Goal: Task Accomplishment & Management: Use online tool/utility

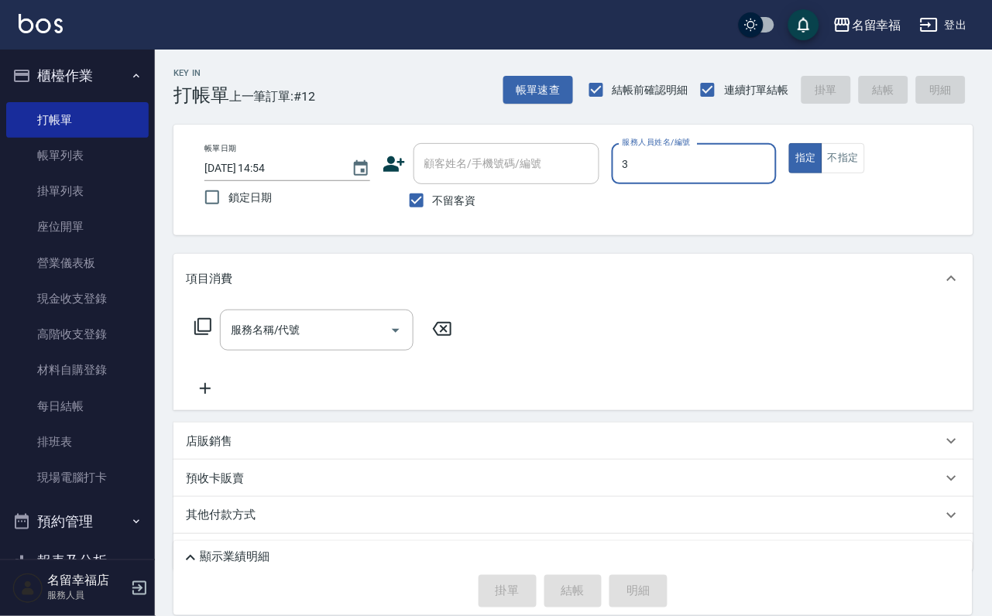
type input "[PERSON_NAME]-3"
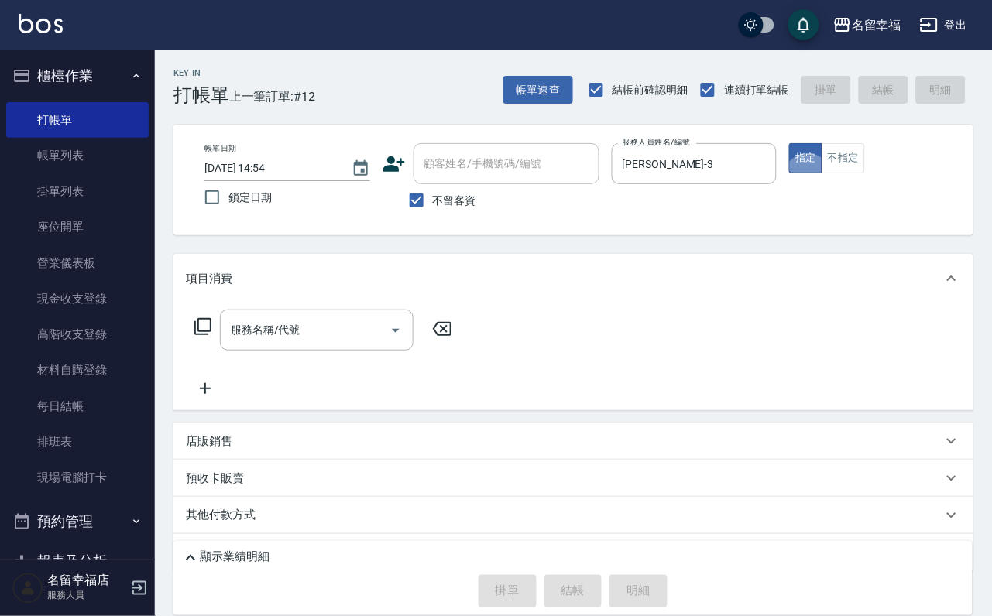
type button "true"
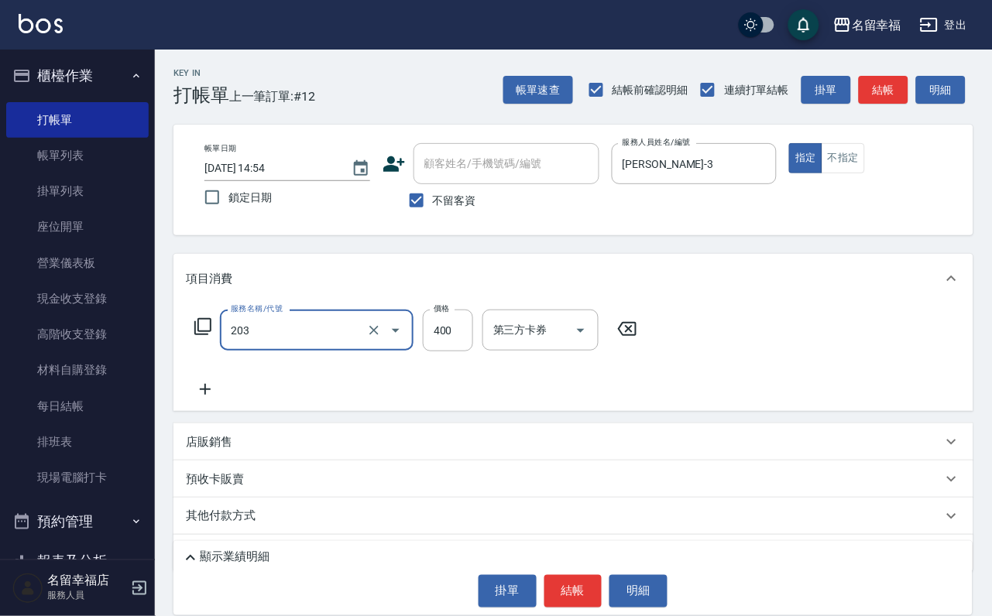
type input "指定單剪(203)"
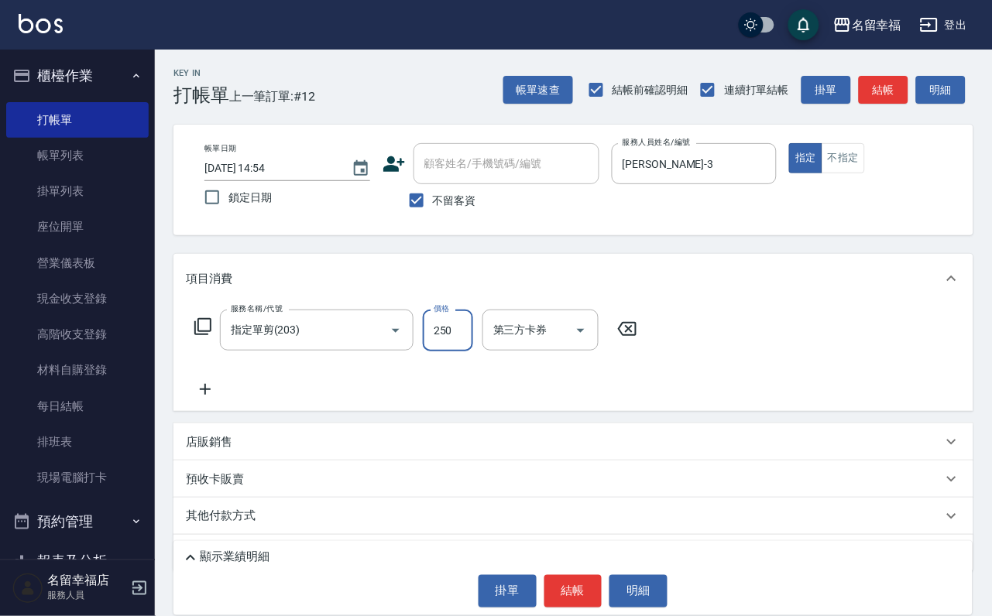
type input "250"
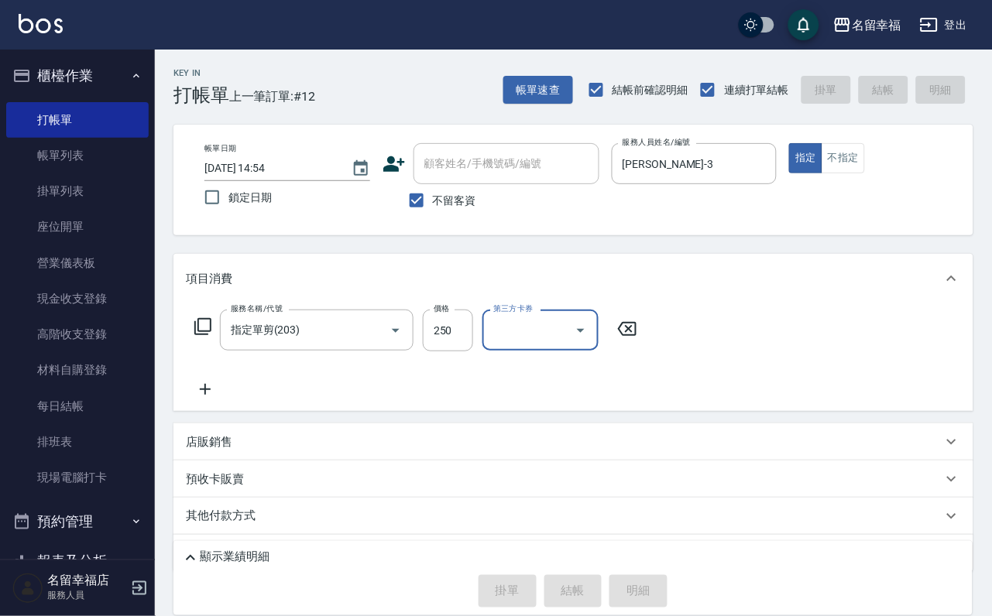
type input "[DATE] 15:44"
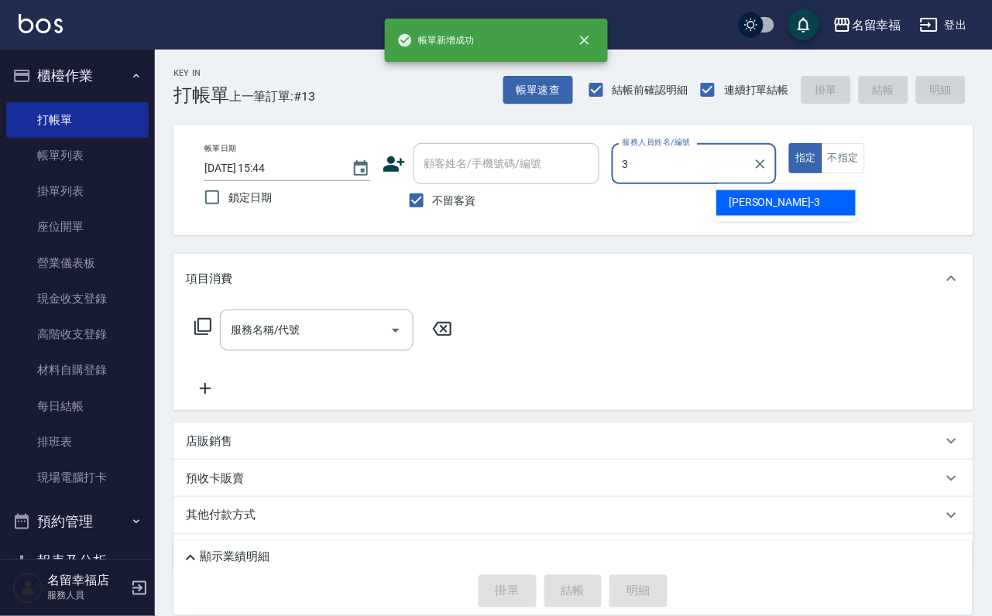
type input "[PERSON_NAME]-3"
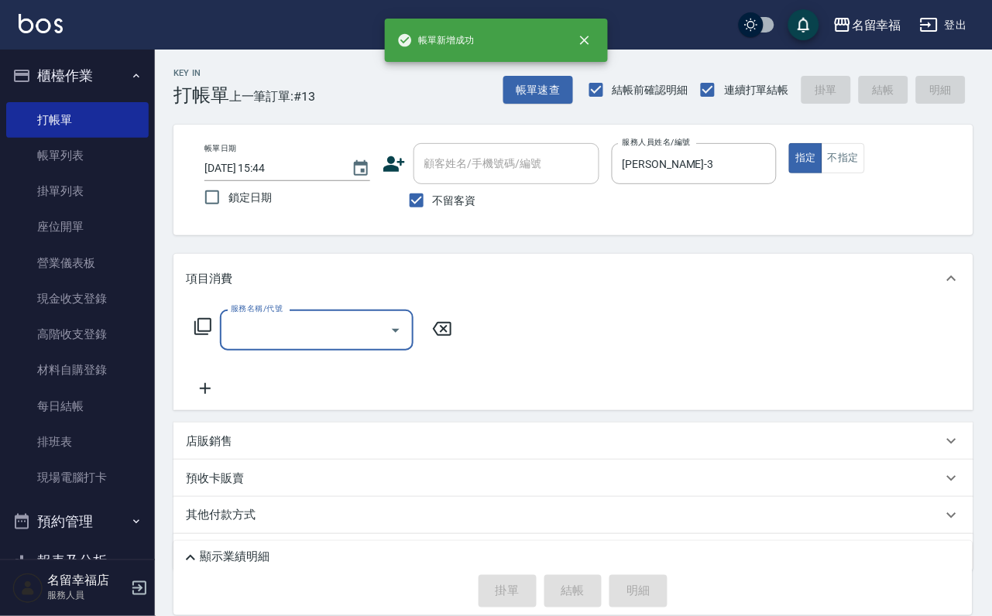
type input "2"
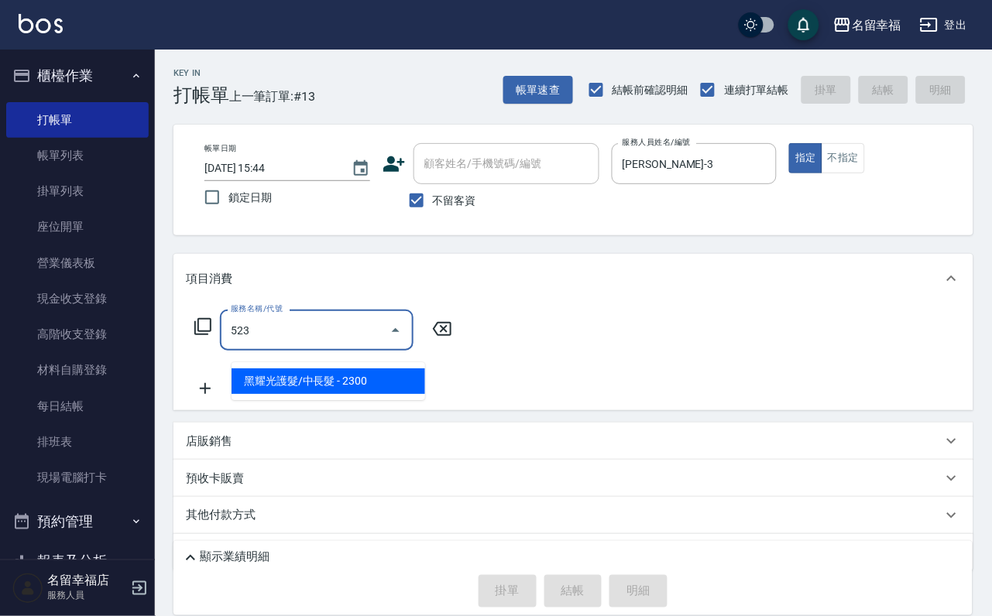
type input "523"
click at [212, 336] on icon at bounding box center [203, 326] width 19 height 19
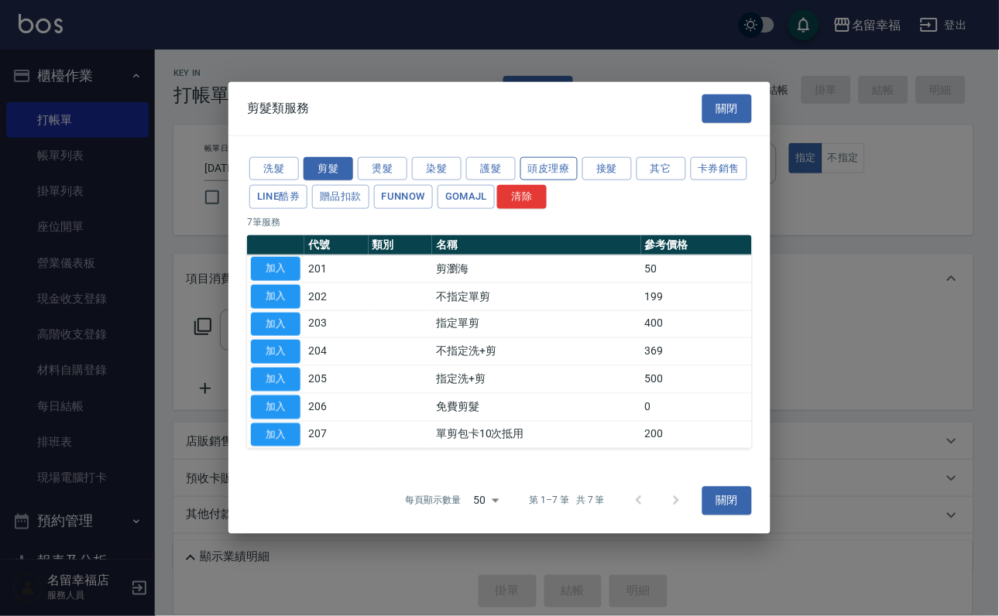
click at [558, 156] on button "頭皮理療" at bounding box center [548, 168] width 57 height 24
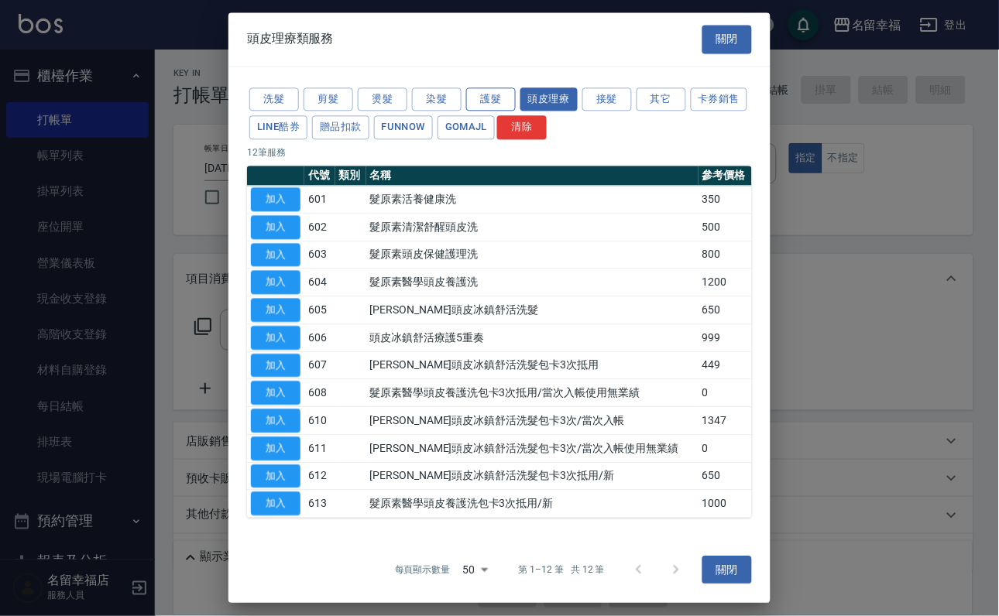
click at [503, 101] on button "護髮" at bounding box center [491, 99] width 50 height 24
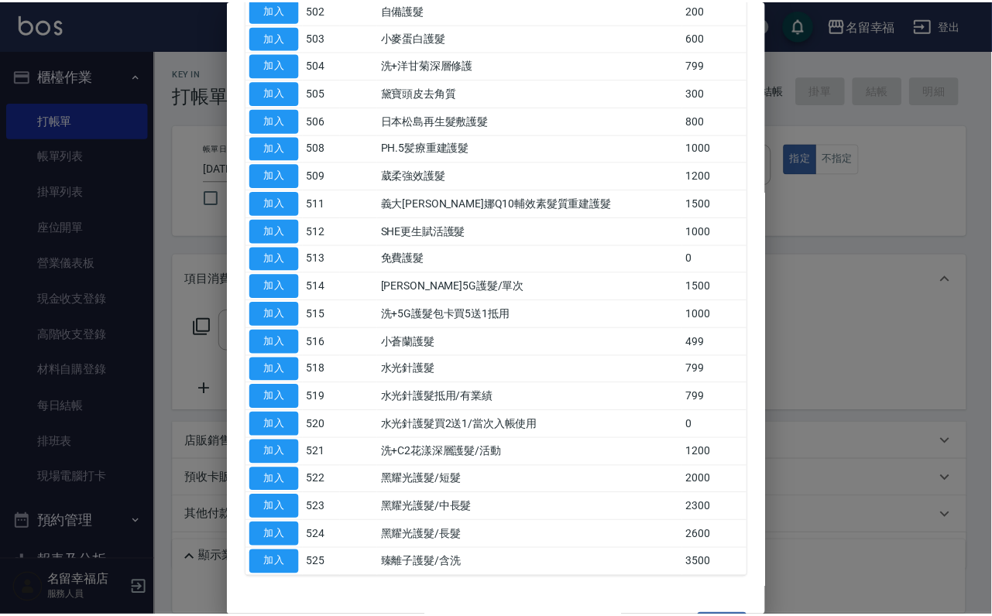
scroll to position [232, 0]
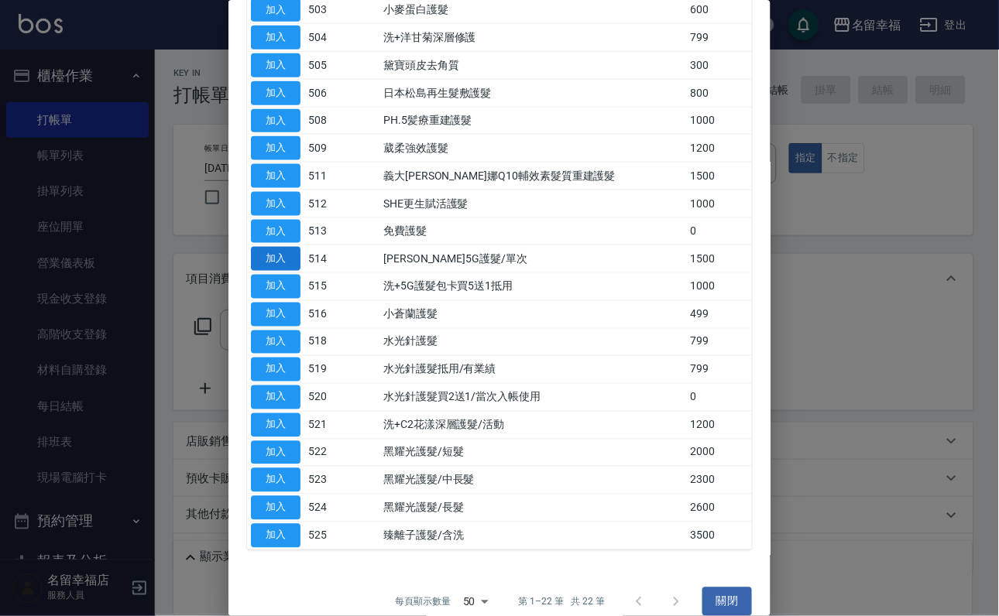
click at [293, 271] on button "加入" at bounding box center [276, 259] width 50 height 24
type input "[PERSON_NAME]5G護髮/單次(514)"
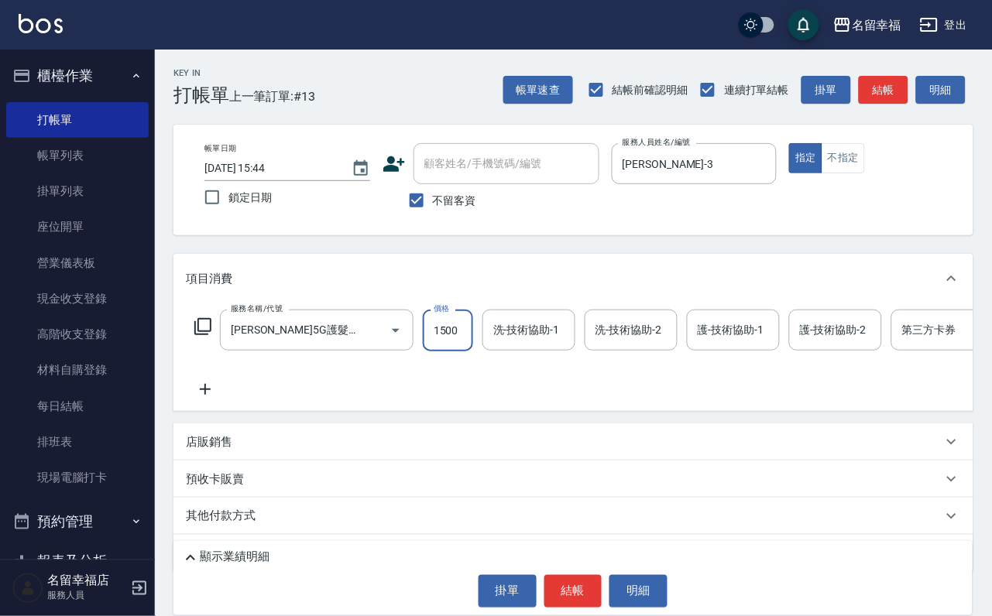
click at [469, 345] on input "1500" at bounding box center [448, 331] width 50 height 42
click at [527, 343] on input "洗-技術協助-1" at bounding box center [528, 330] width 79 height 27
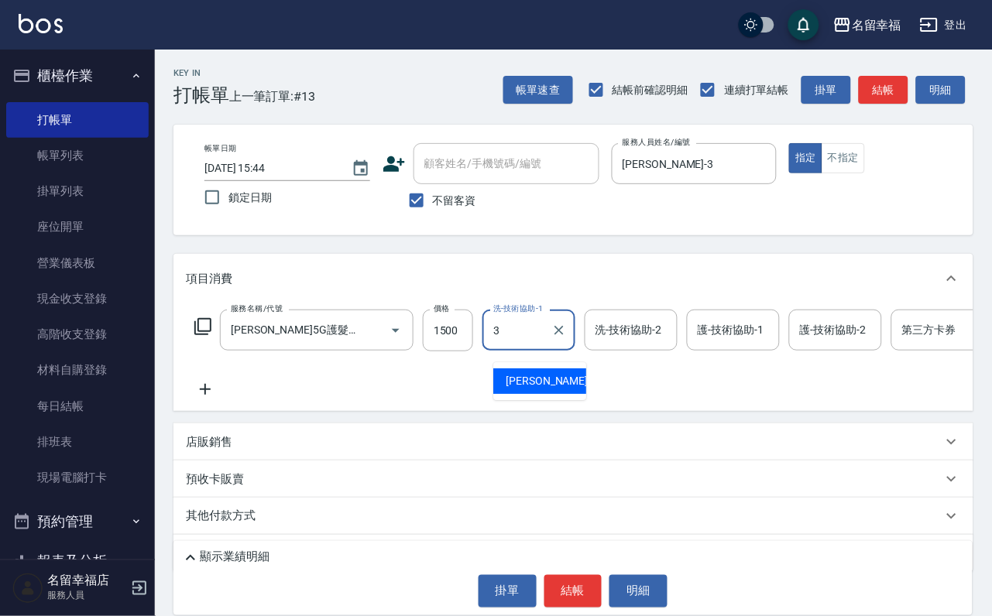
type input "[PERSON_NAME]-3"
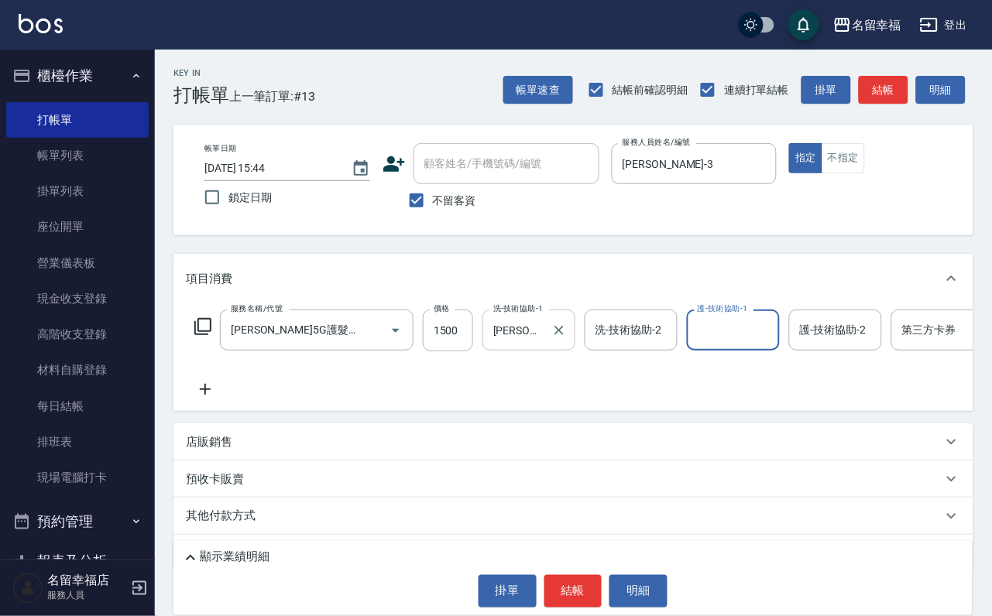
type input "2"
type input "[PERSON_NAME]-1"
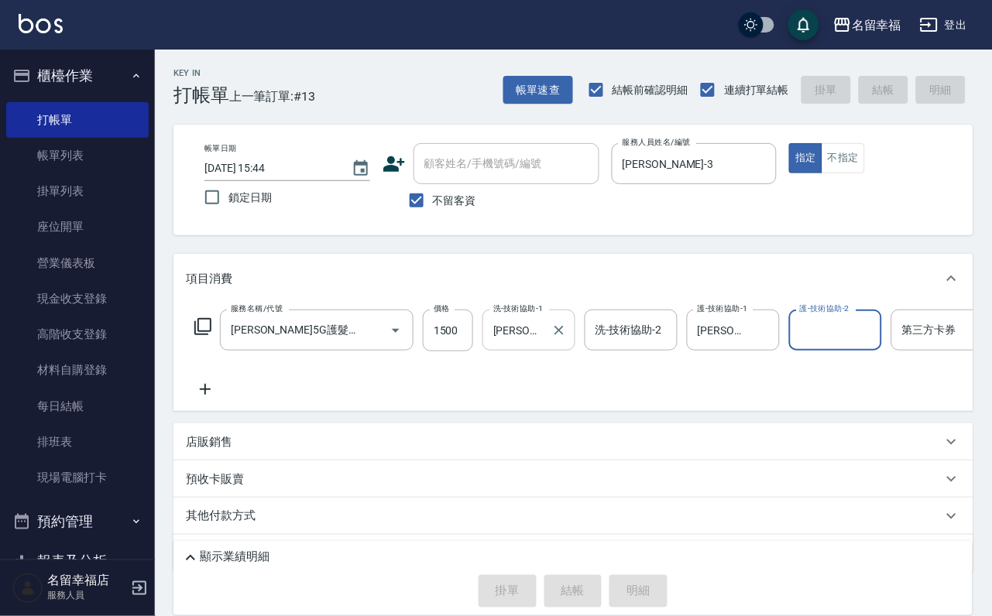
type input "[DATE] 15:45"
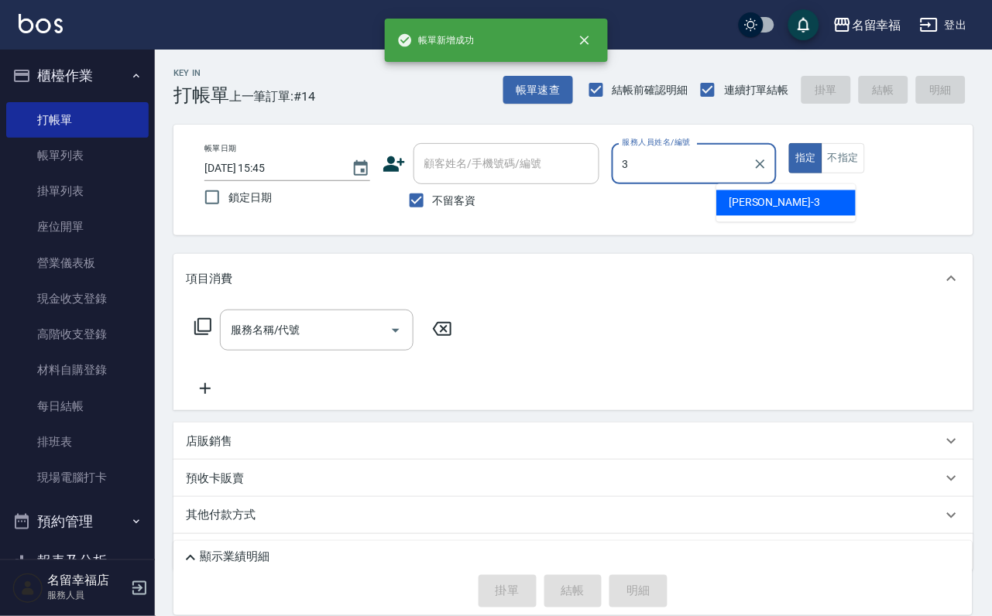
type input "[PERSON_NAME]-3"
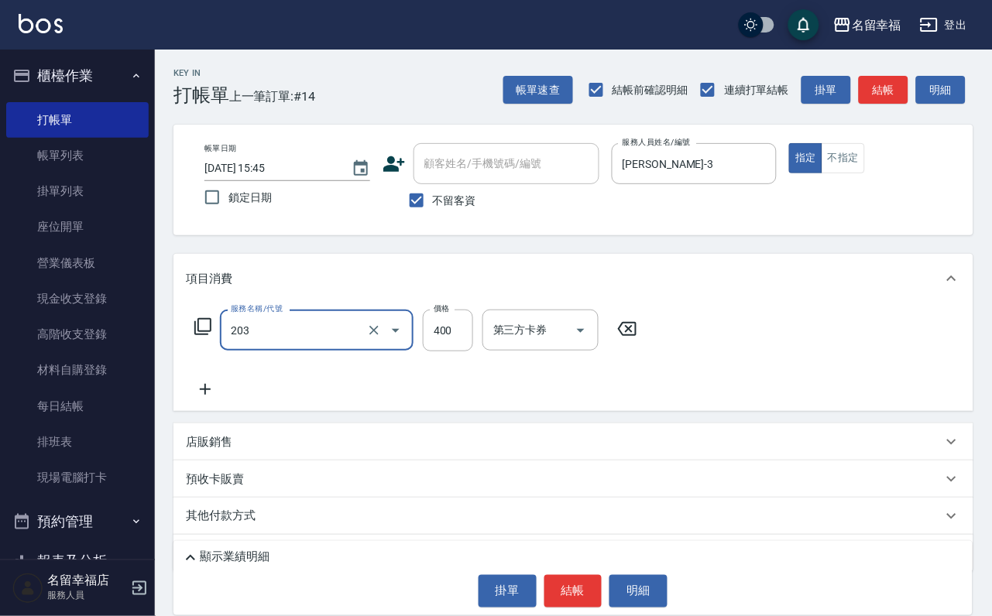
type input "指定單剪(203)"
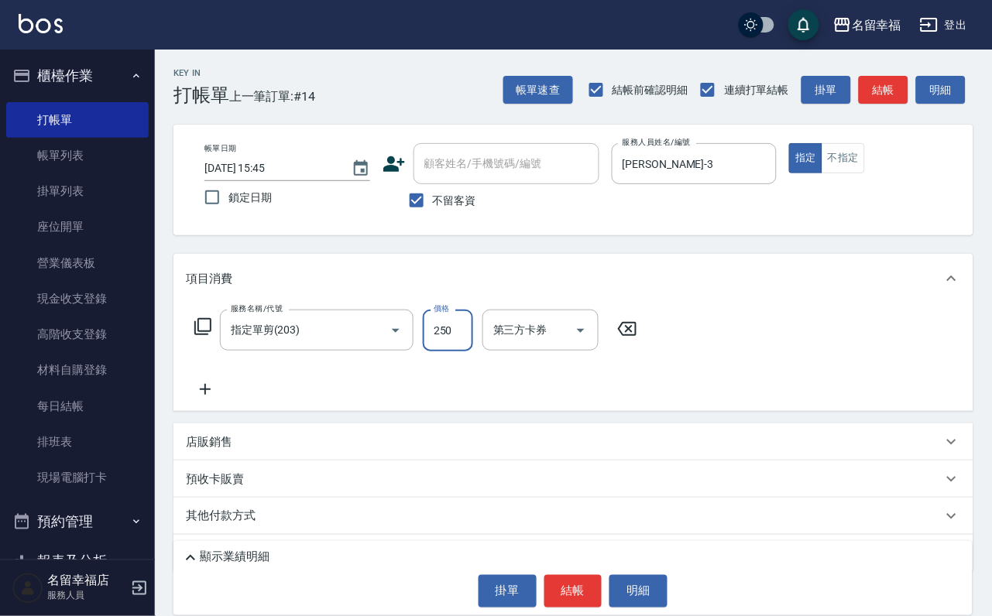
type input "250"
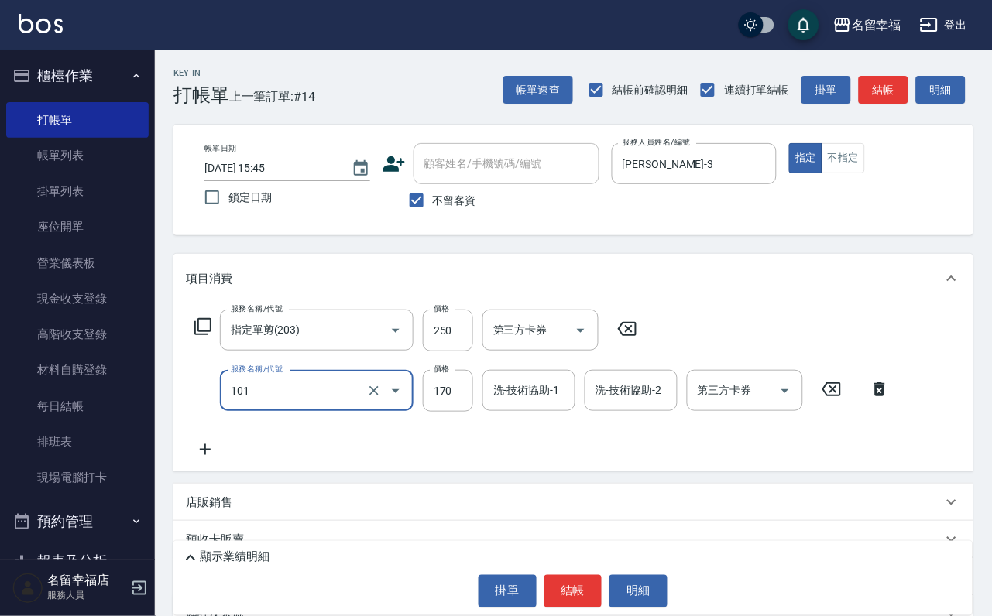
type input "洗髮(101)"
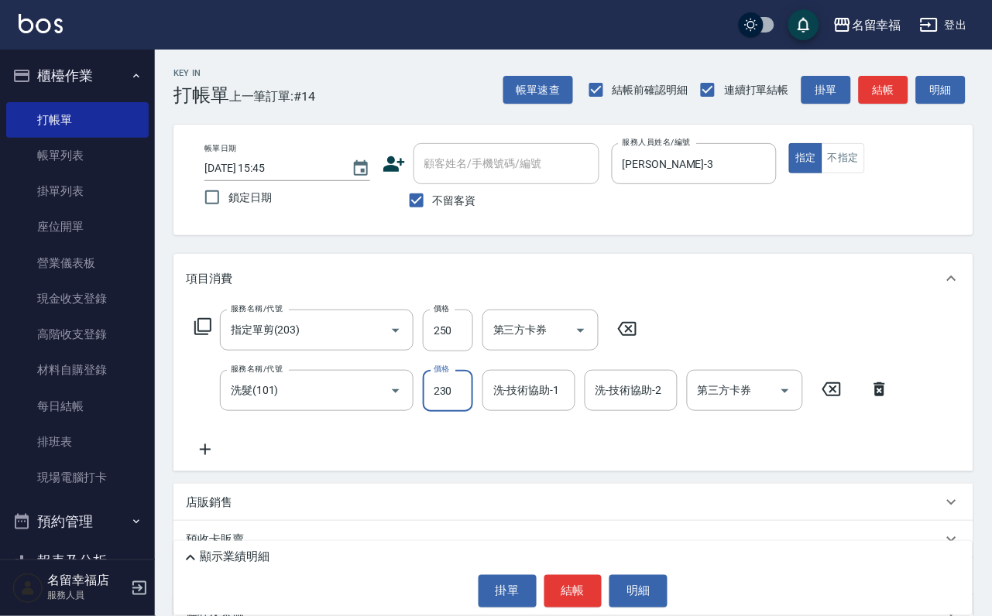
type input "230"
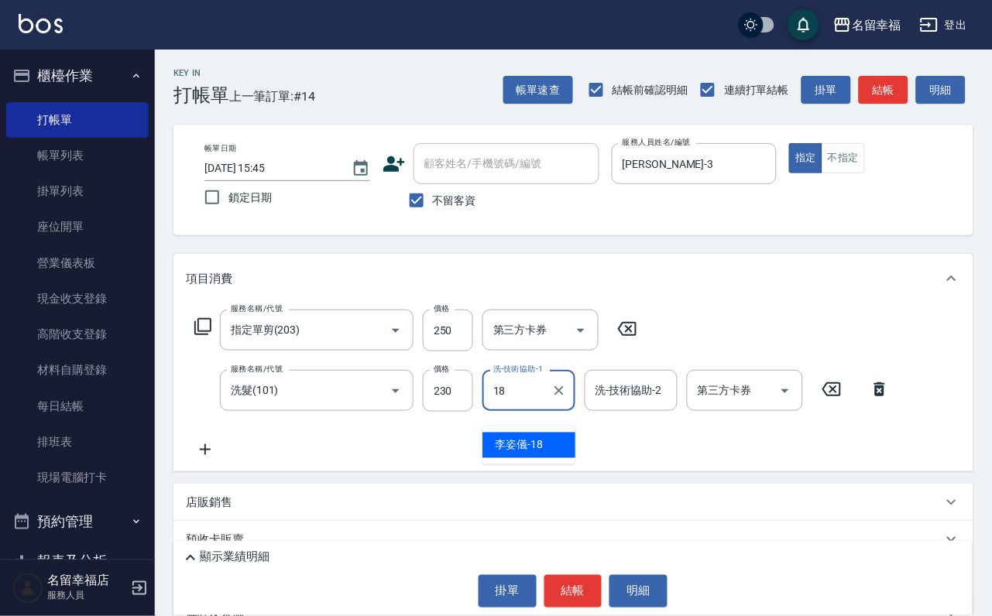
type input "[PERSON_NAME]-18"
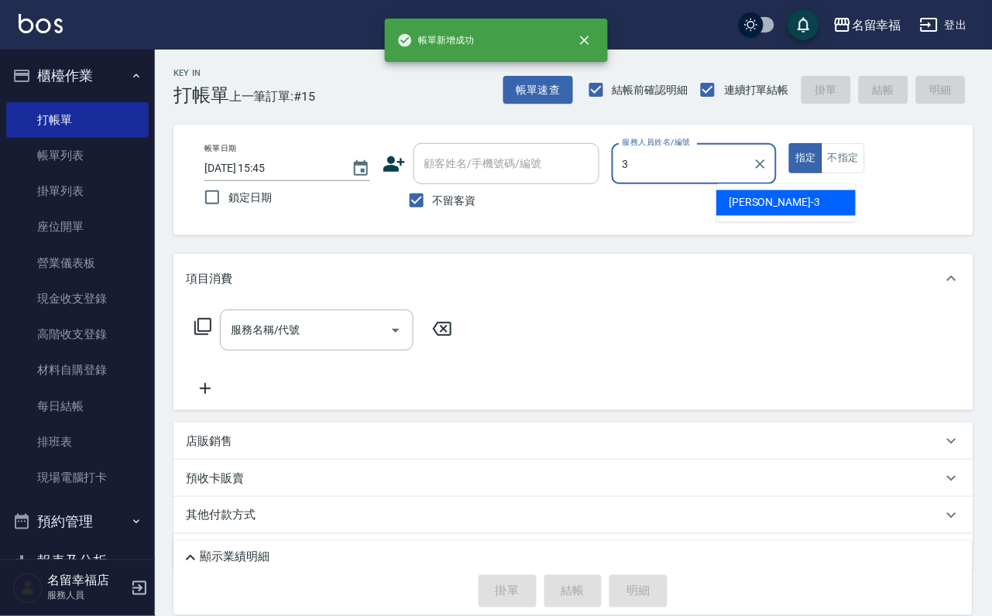
type input "[PERSON_NAME]-3"
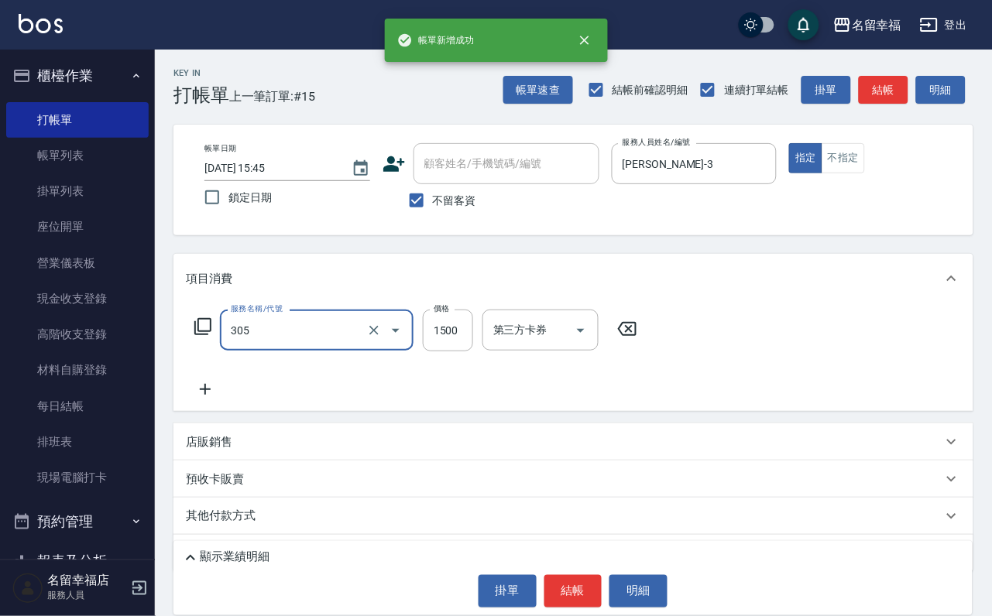
type input "設計燙髮1500(305)"
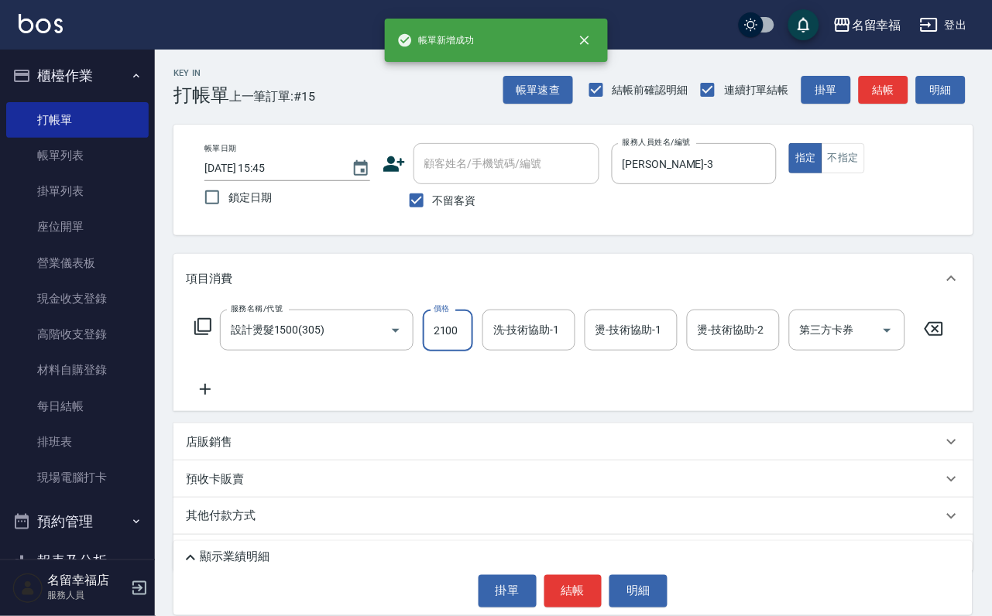
scroll to position [0, 1]
type input "2100"
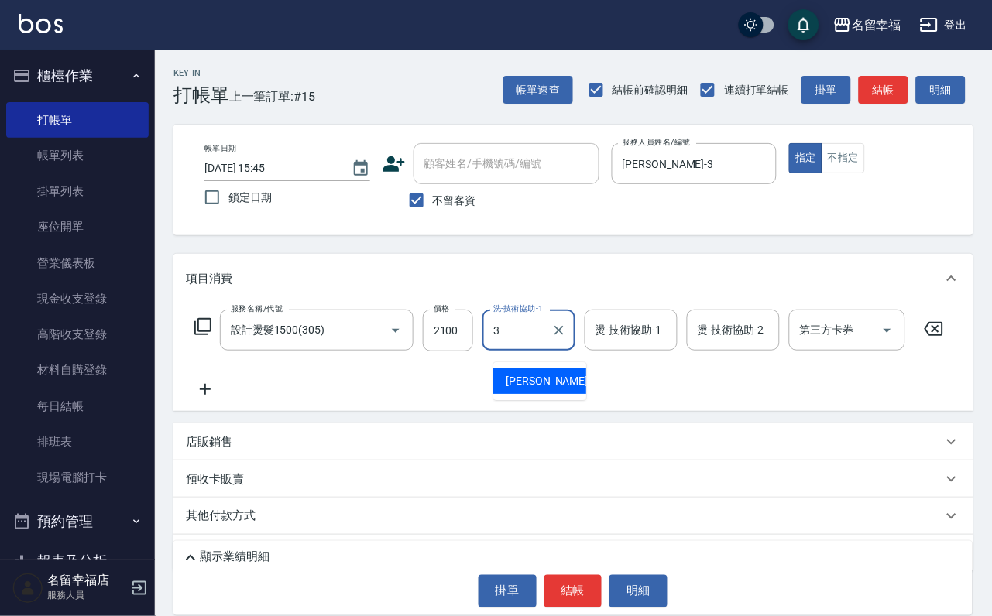
type input "[PERSON_NAME]-3"
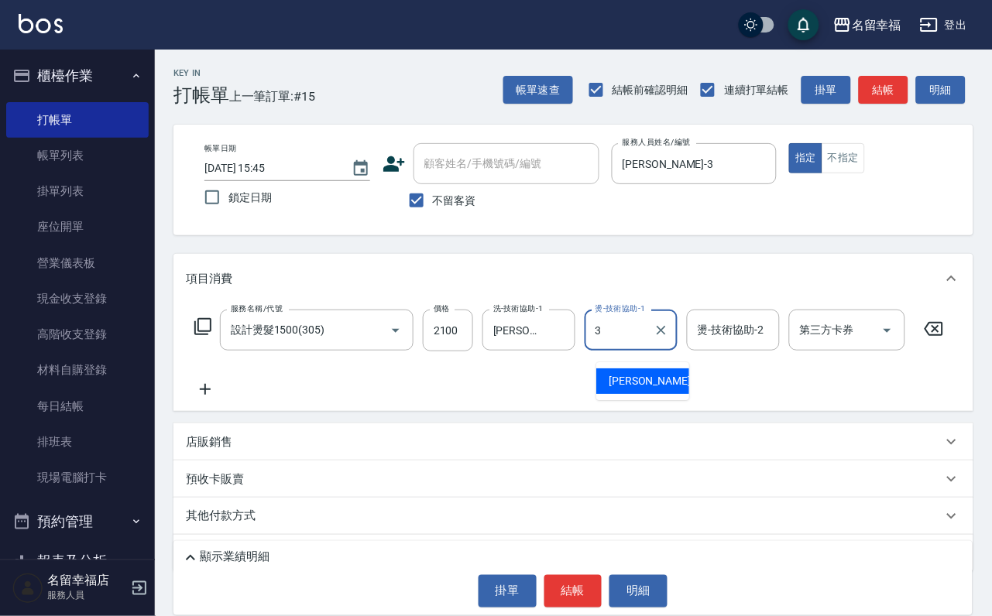
type input "[PERSON_NAME]-3"
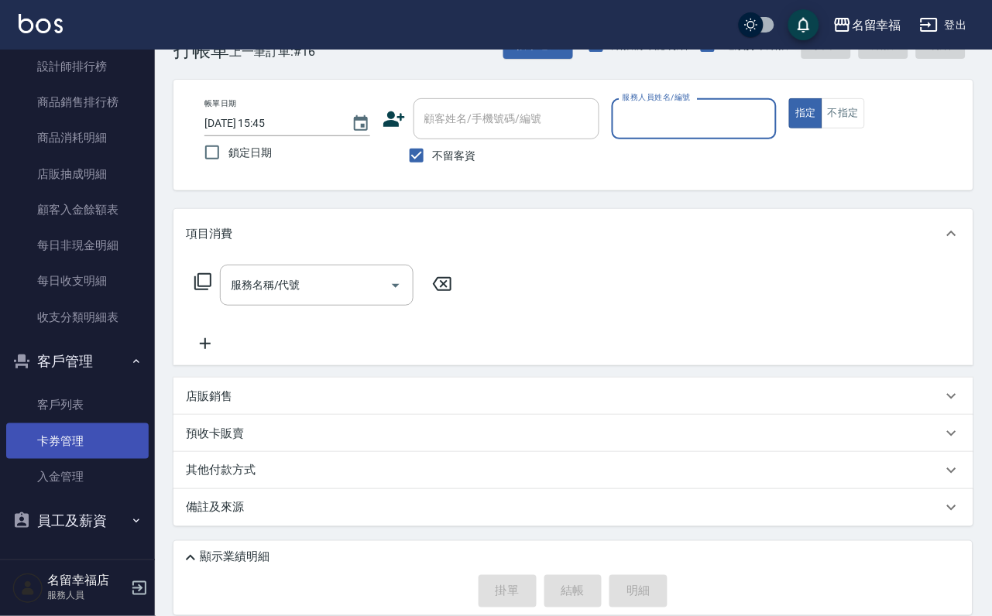
scroll to position [92, 0]
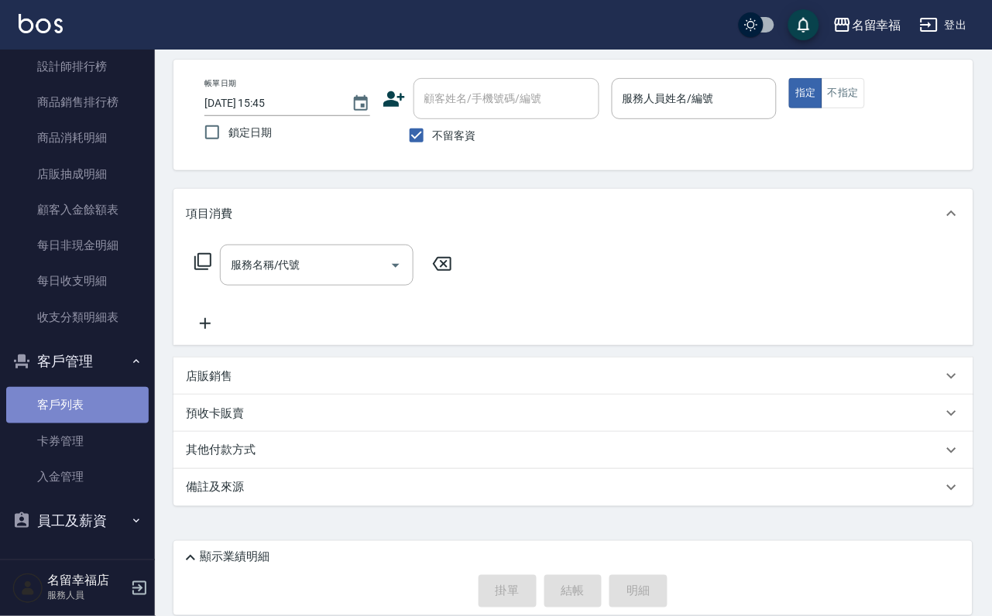
click at [87, 407] on link "客戶列表" at bounding box center [77, 405] width 142 height 36
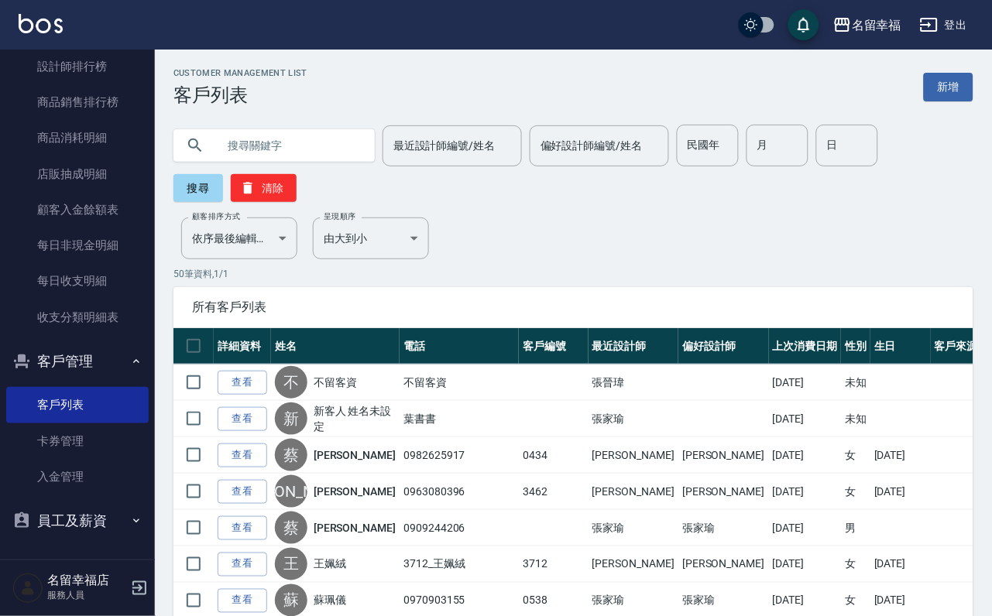
click at [273, 140] on input "text" at bounding box center [290, 146] width 146 height 42
type input "[PERSON_NAME]"
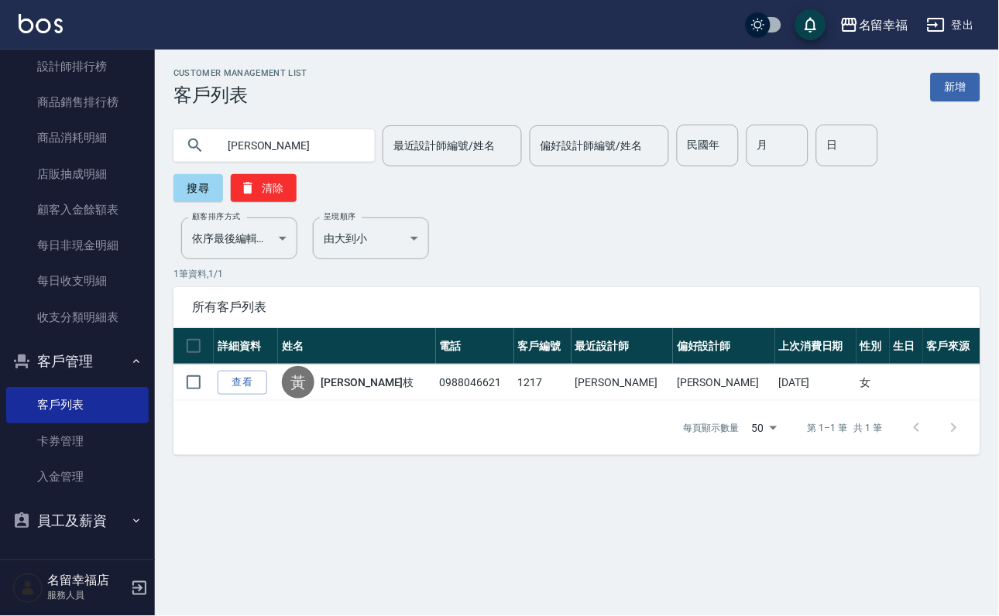
click at [267, 395] on link "查看" at bounding box center [243, 383] width 50 height 24
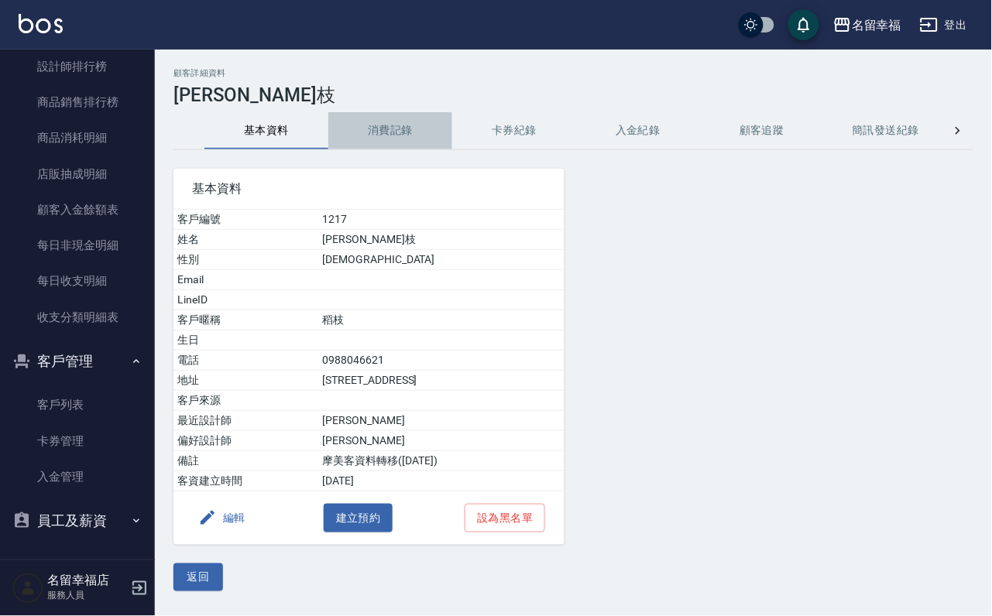
click at [388, 128] on button "消費記錄" at bounding box center [390, 130] width 124 height 37
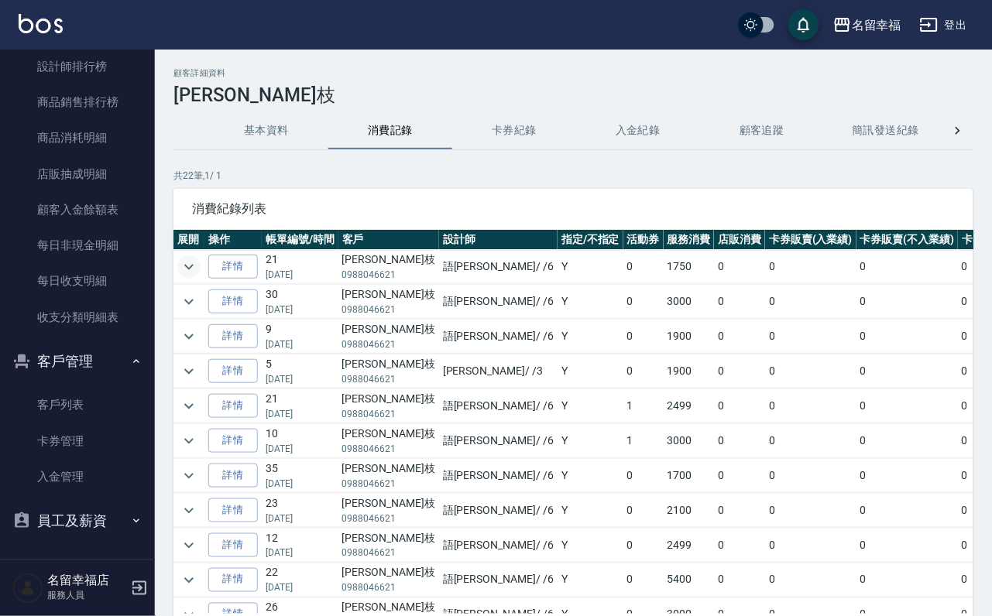
click at [193, 266] on icon "expand row" at bounding box center [189, 267] width 19 height 19
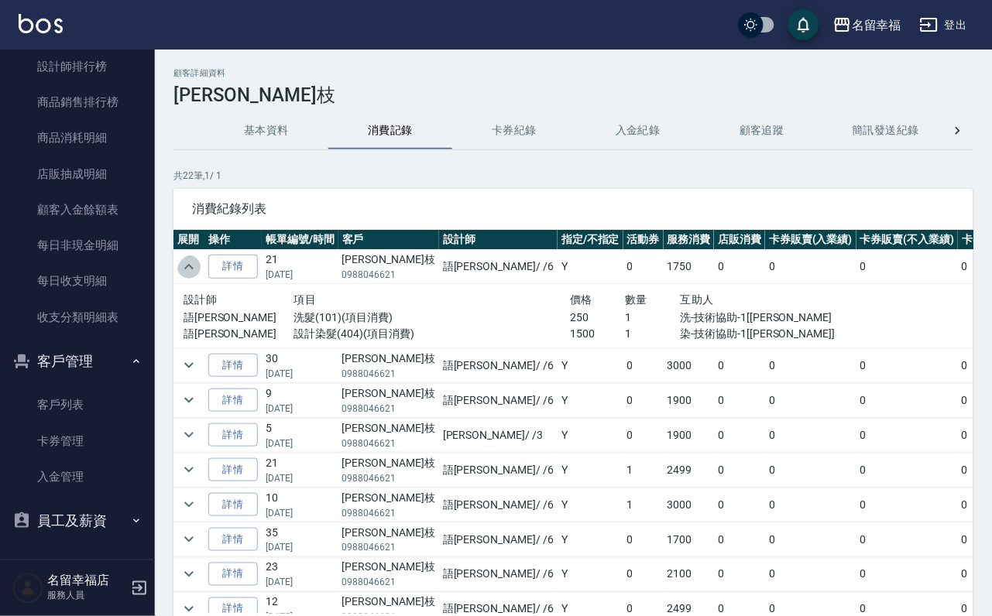
click at [196, 260] on icon "expand row" at bounding box center [189, 267] width 19 height 19
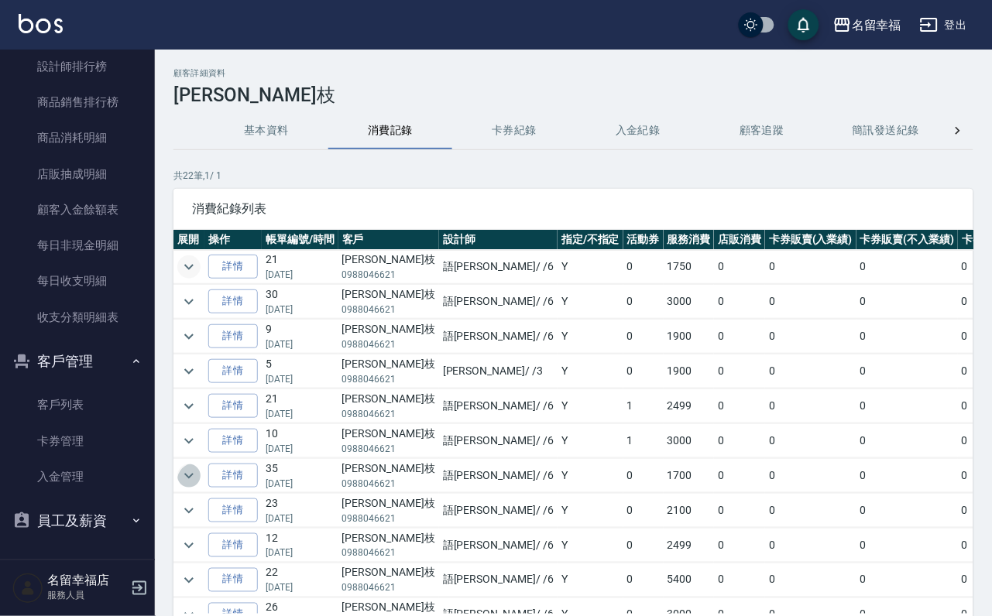
click at [194, 479] on icon "expand row" at bounding box center [188, 475] width 9 height 5
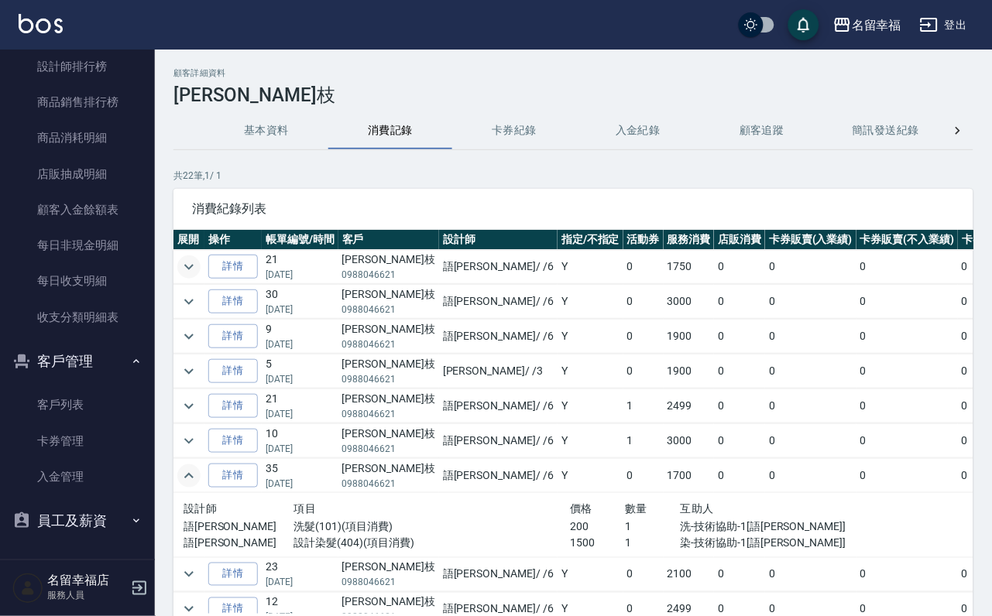
click at [198, 485] on icon "expand row" at bounding box center [189, 476] width 19 height 19
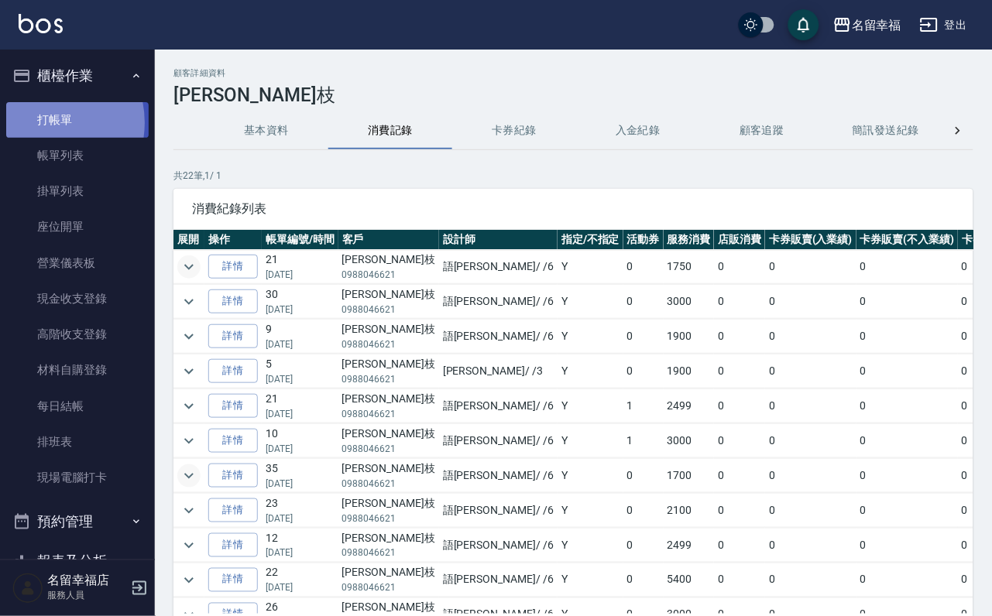
click at [39, 129] on link "打帳單" at bounding box center [77, 120] width 142 height 36
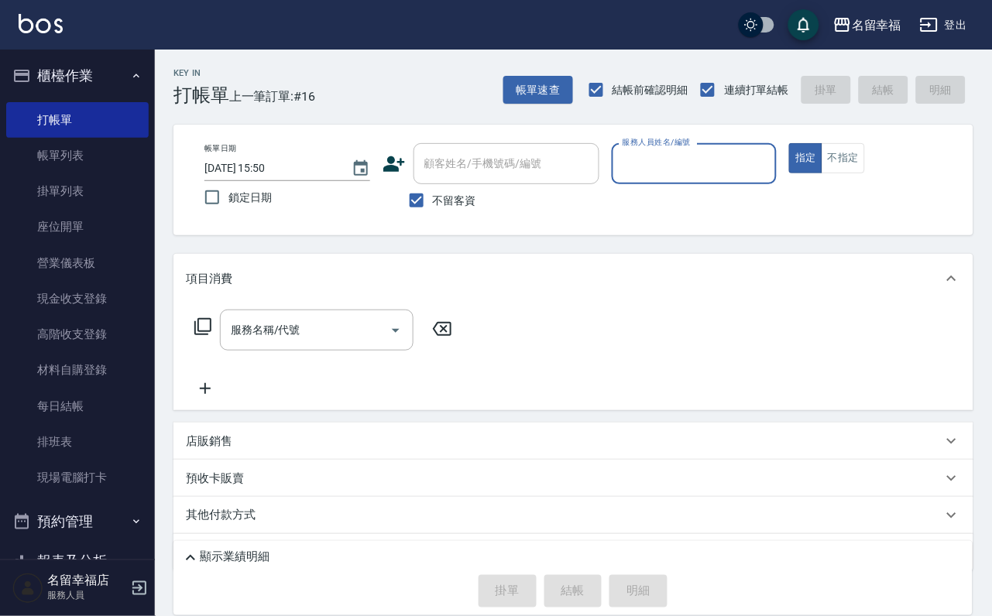
drag, startPoint x: 421, startPoint y: 215, endPoint x: 472, endPoint y: 171, distance: 67.5
click at [431, 211] on input "不留客資" at bounding box center [416, 200] width 33 height 33
checkbox input "false"
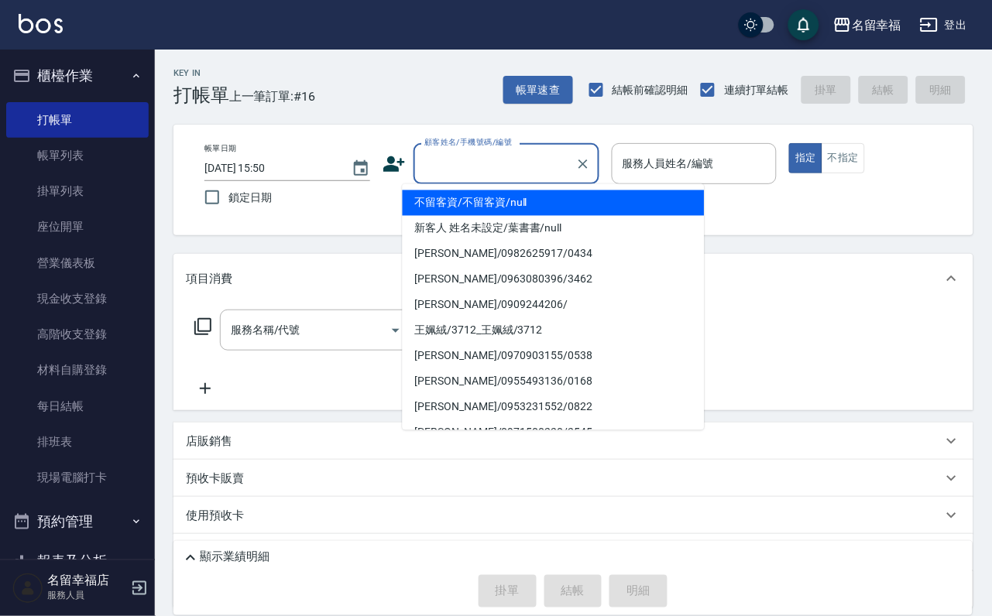
click at [484, 154] on input "顧客姓名/手機號碼/編號" at bounding box center [494, 163] width 149 height 27
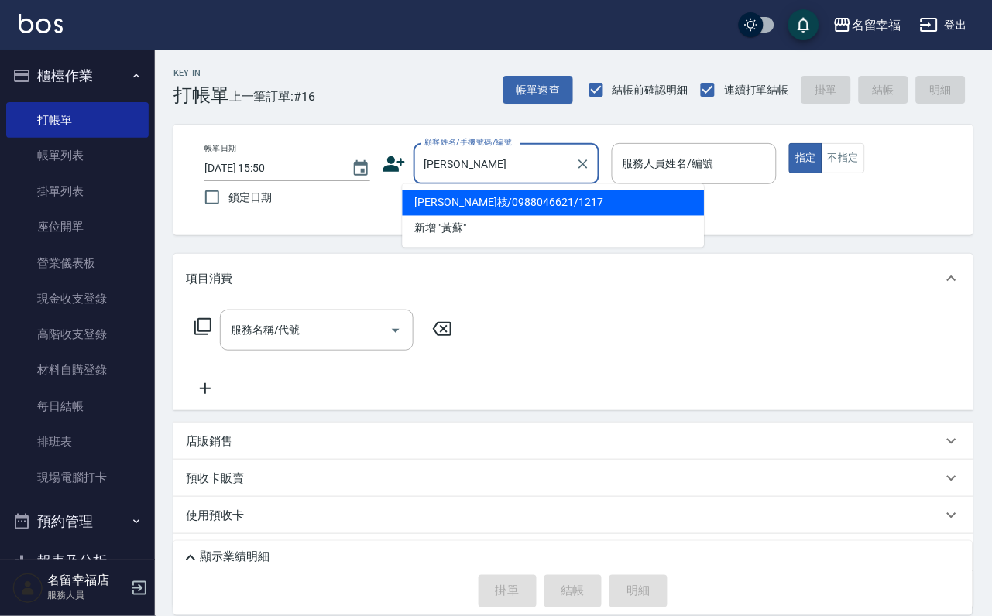
click at [481, 208] on li "[PERSON_NAME]枝/0988046621/1217" at bounding box center [554, 203] width 302 height 26
type input "[PERSON_NAME]枝/0988046621/1217"
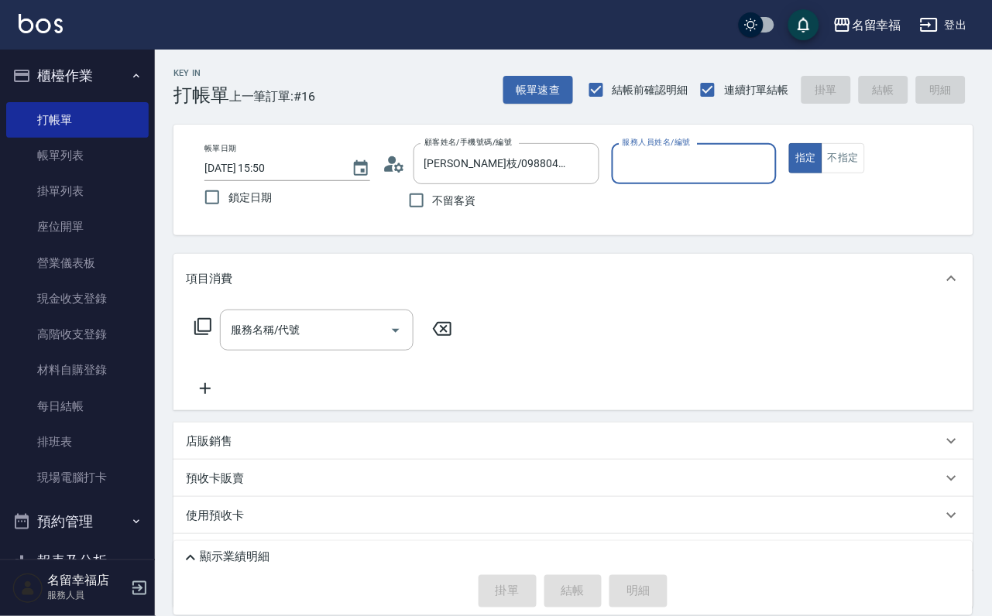
type input "語[PERSON_NAME]-6"
click at [210, 335] on icon at bounding box center [202, 326] width 17 height 17
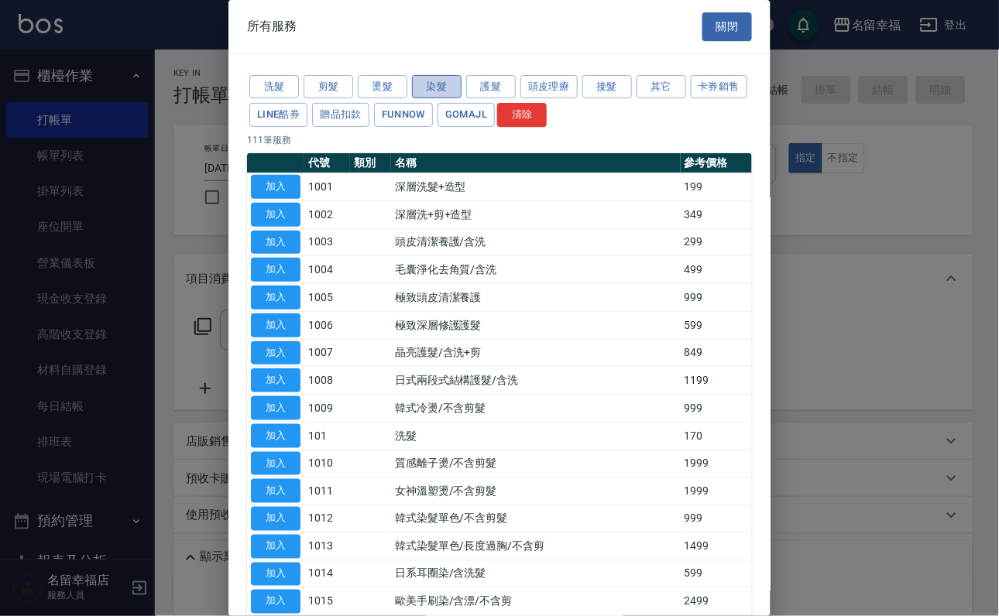
click at [428, 95] on button "染髮" at bounding box center [437, 87] width 50 height 24
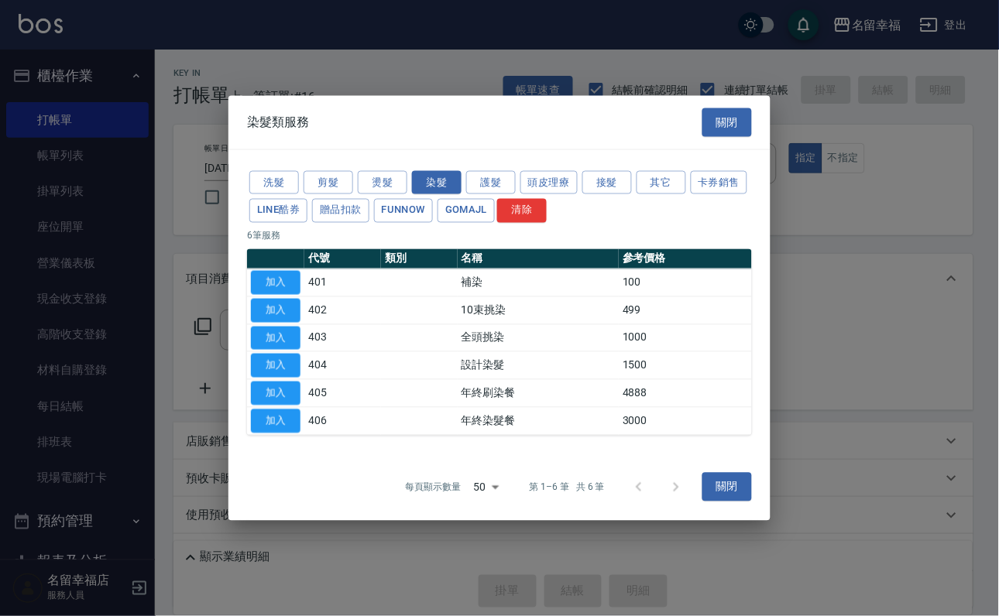
click at [280, 378] on button "加入" at bounding box center [276, 366] width 50 height 24
type input "設計染髮(404)"
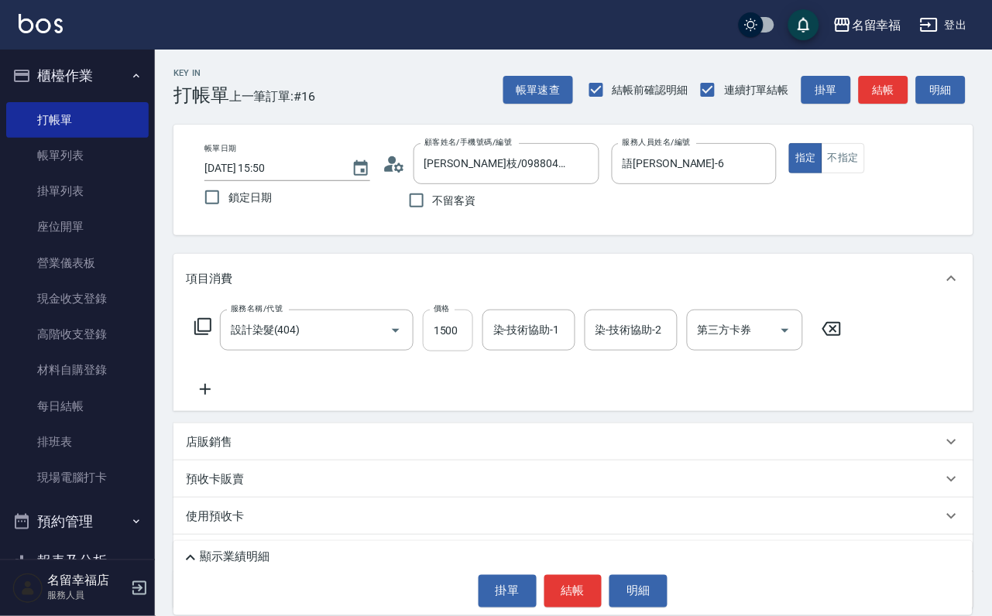
click at [465, 352] on input "1500" at bounding box center [448, 331] width 50 height 42
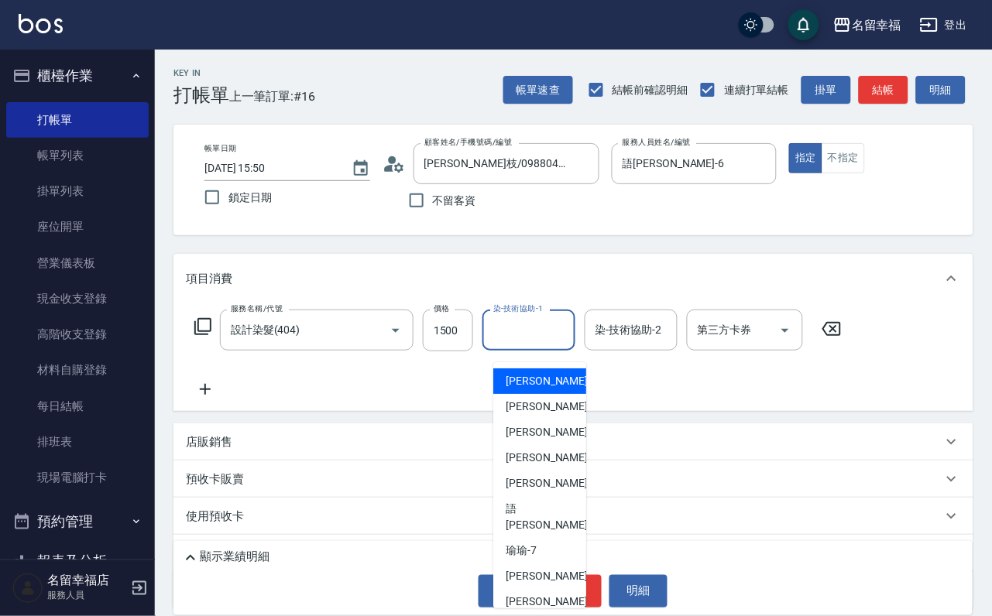
click at [527, 337] on input "染-技術協助-1" at bounding box center [528, 330] width 79 height 27
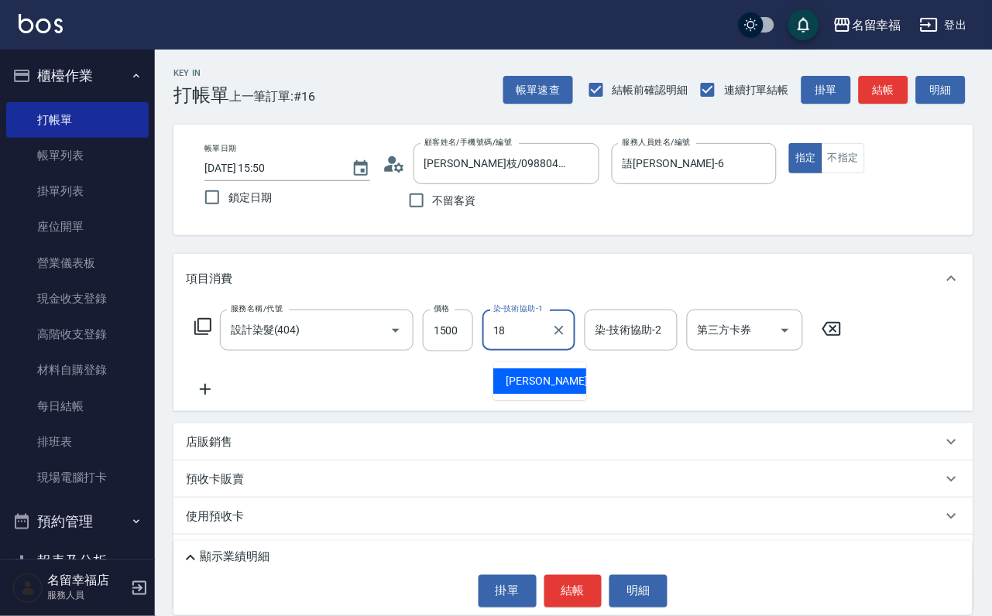
type input "[PERSON_NAME]-18"
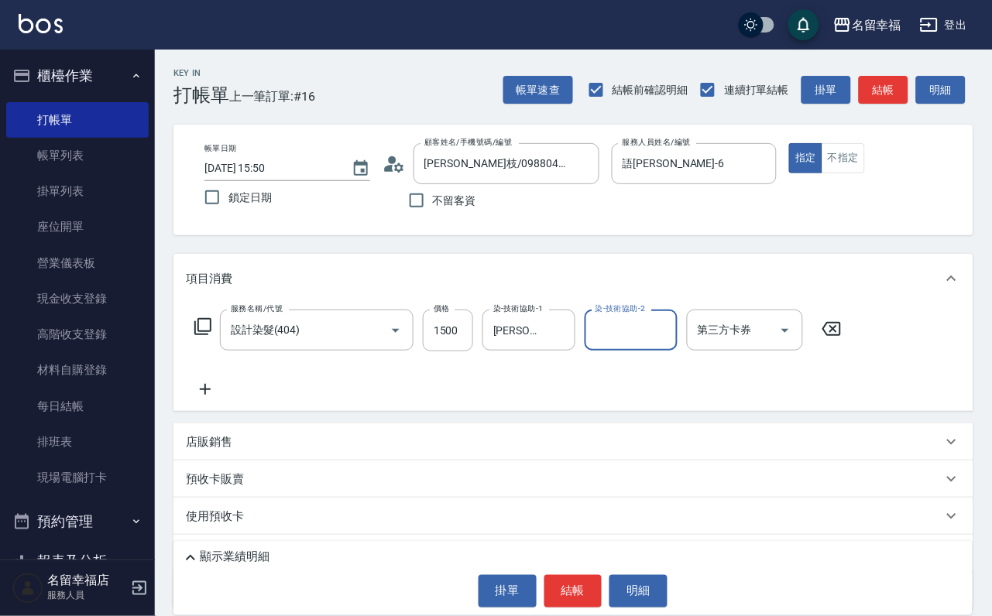
click at [208, 336] on icon at bounding box center [203, 326] width 19 height 19
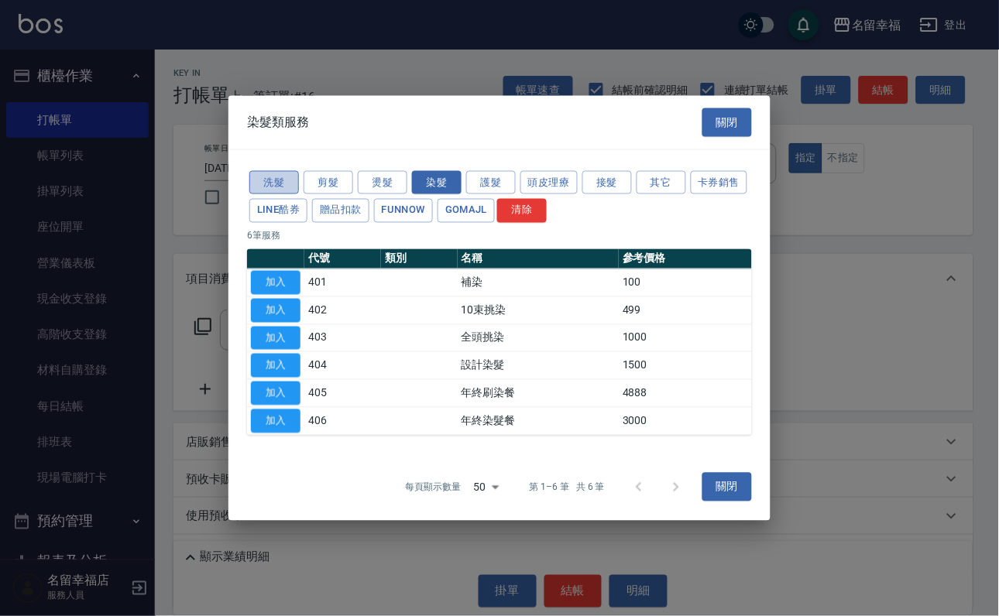
click at [285, 170] on button "洗髮" at bounding box center [274, 182] width 50 height 24
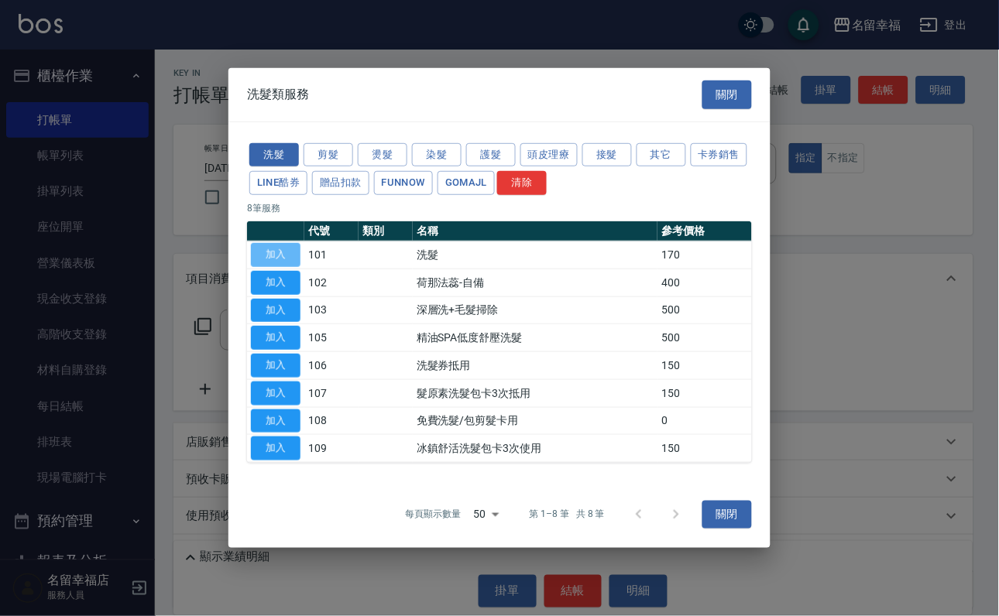
drag, startPoint x: 269, startPoint y: 225, endPoint x: 295, endPoint y: 240, distance: 29.9
click at [272, 243] on button "加入" at bounding box center [276, 255] width 50 height 24
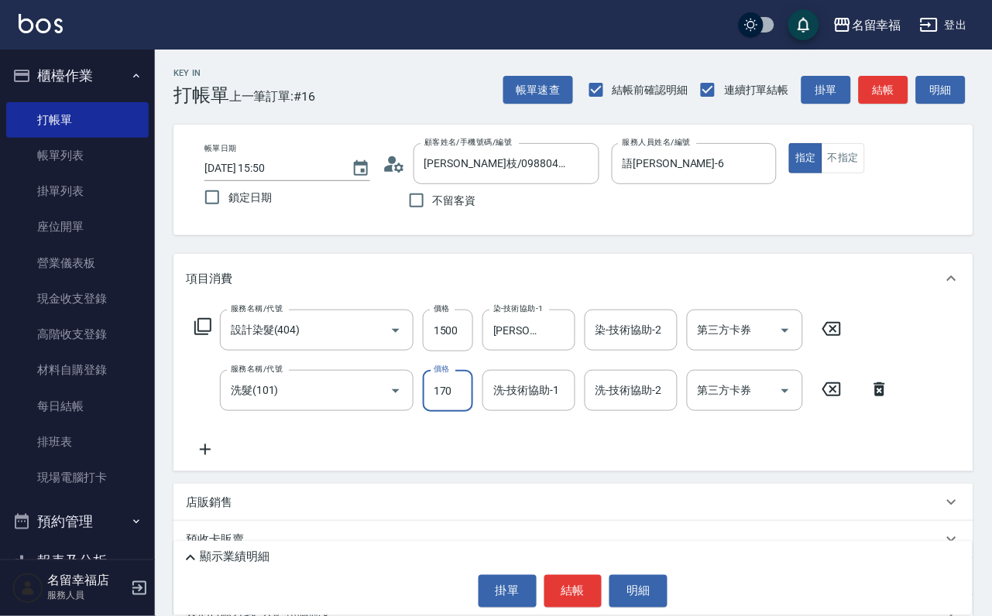
drag, startPoint x: 437, startPoint y: 412, endPoint x: 291, endPoint y: 450, distance: 151.2
click at [437, 411] on input "170" at bounding box center [448, 391] width 50 height 42
type input "250"
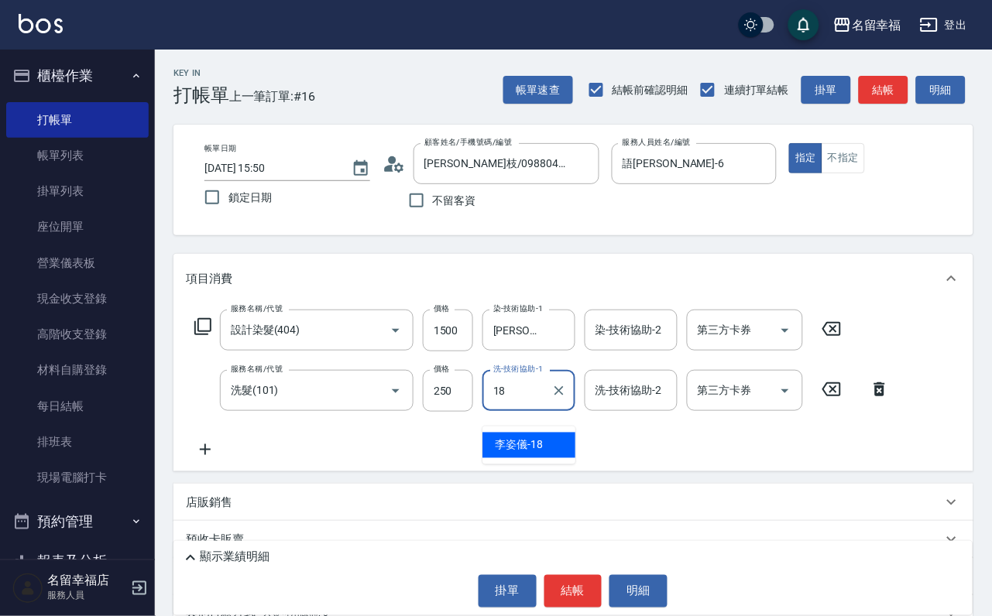
type input "[PERSON_NAME]-18"
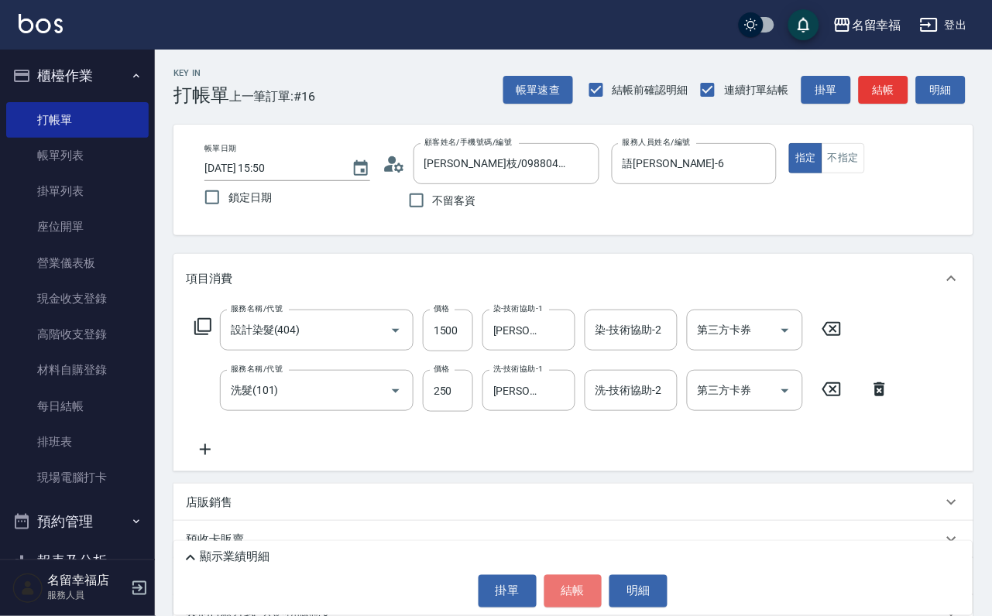
drag, startPoint x: 562, startPoint y: 569, endPoint x: 448, endPoint y: 561, distance: 114.1
click at [560, 575] on button "結帳" at bounding box center [573, 591] width 58 height 33
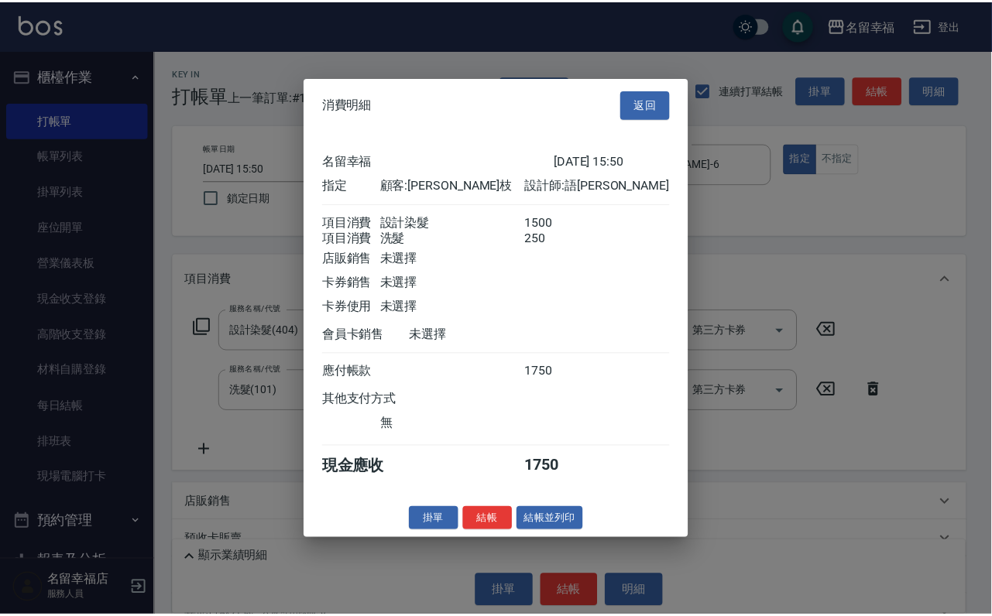
scroll to position [249, 0]
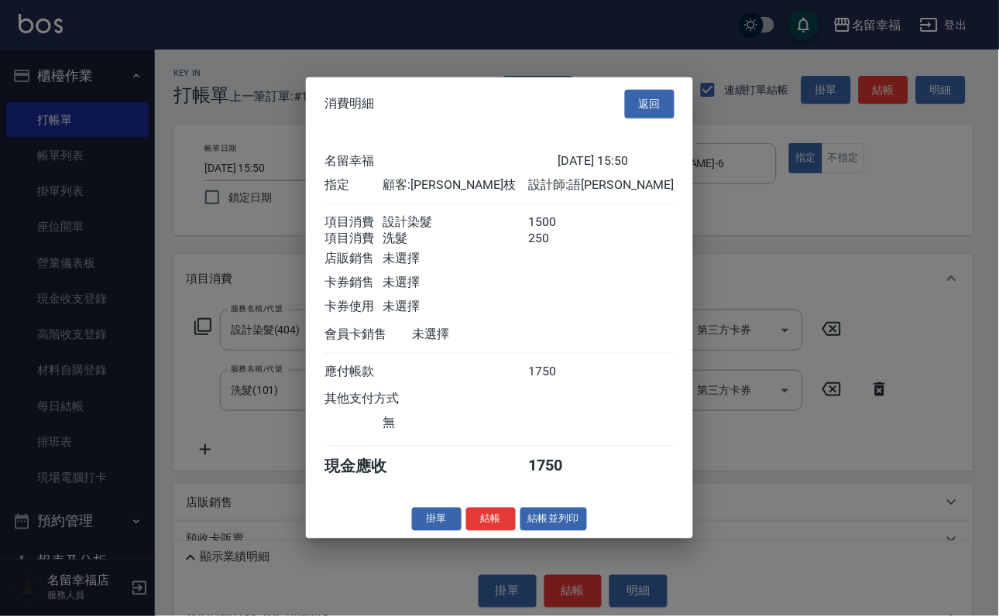
click at [466, 531] on button "結帳" at bounding box center [491, 519] width 50 height 24
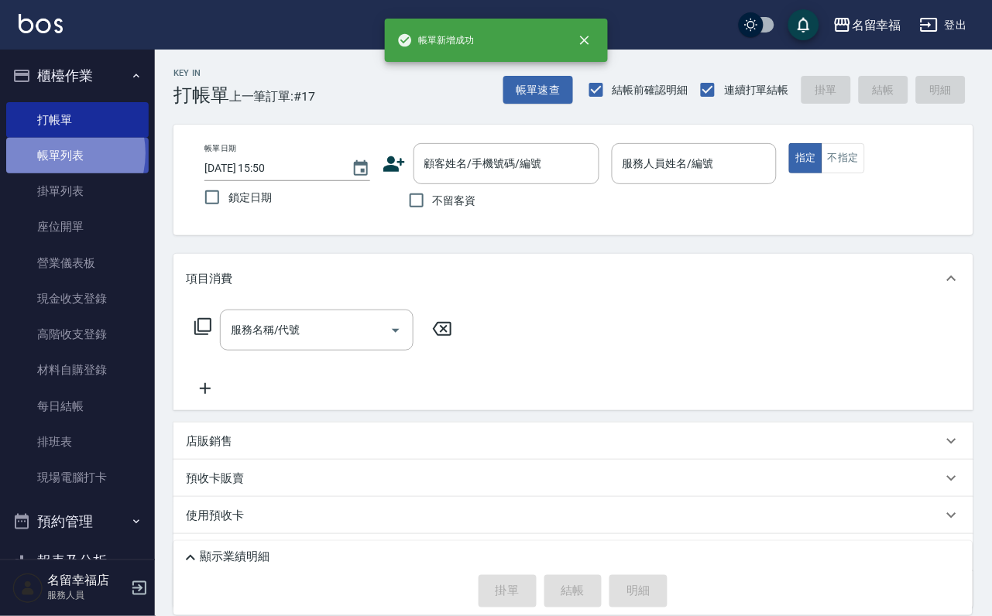
click at [53, 162] on link "帳單列表" at bounding box center [77, 156] width 142 height 36
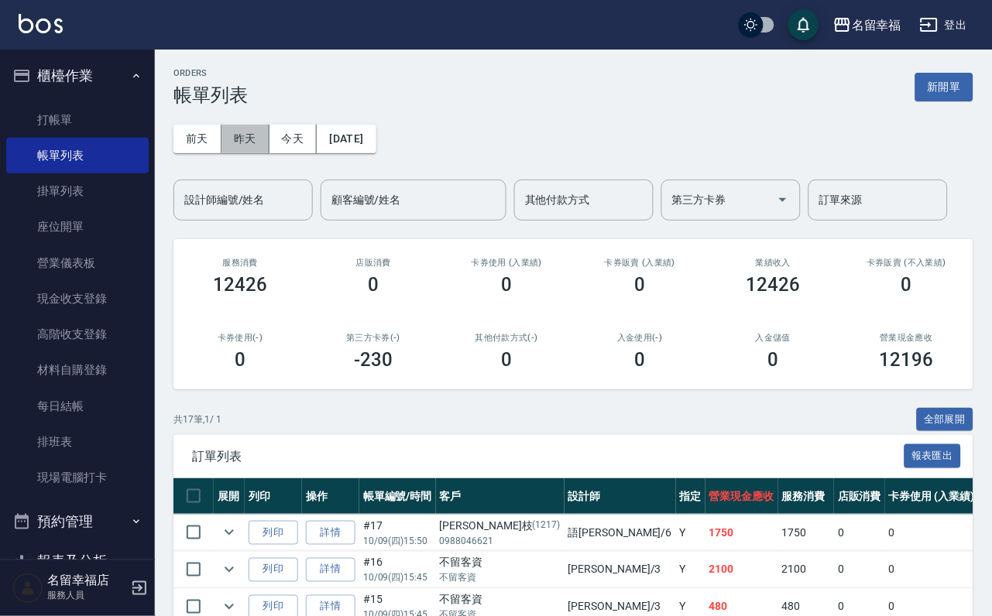
click at [269, 143] on button "昨天" at bounding box center [245, 139] width 48 height 29
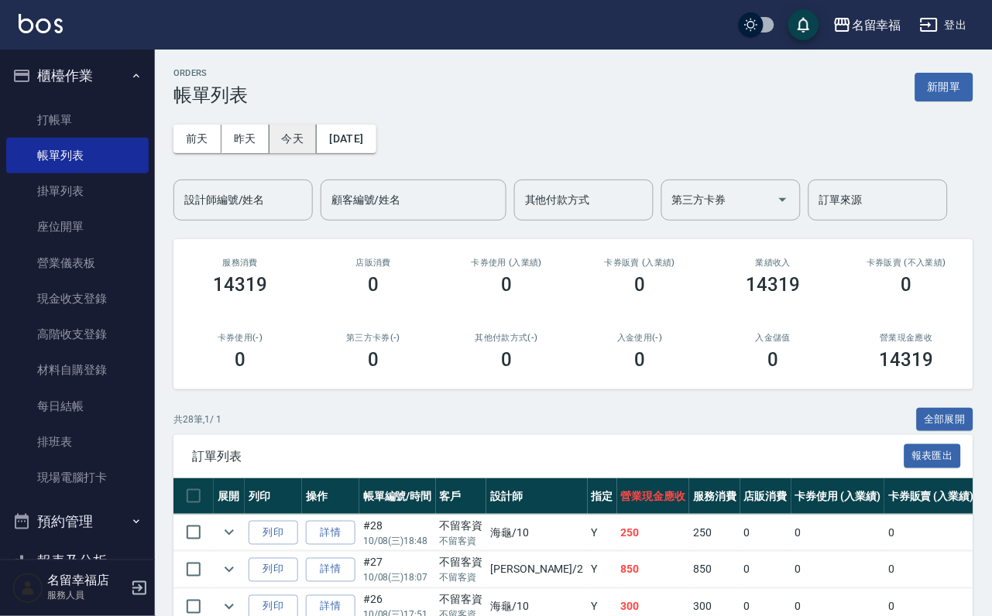
click at [306, 132] on button "今天" at bounding box center [293, 139] width 48 height 29
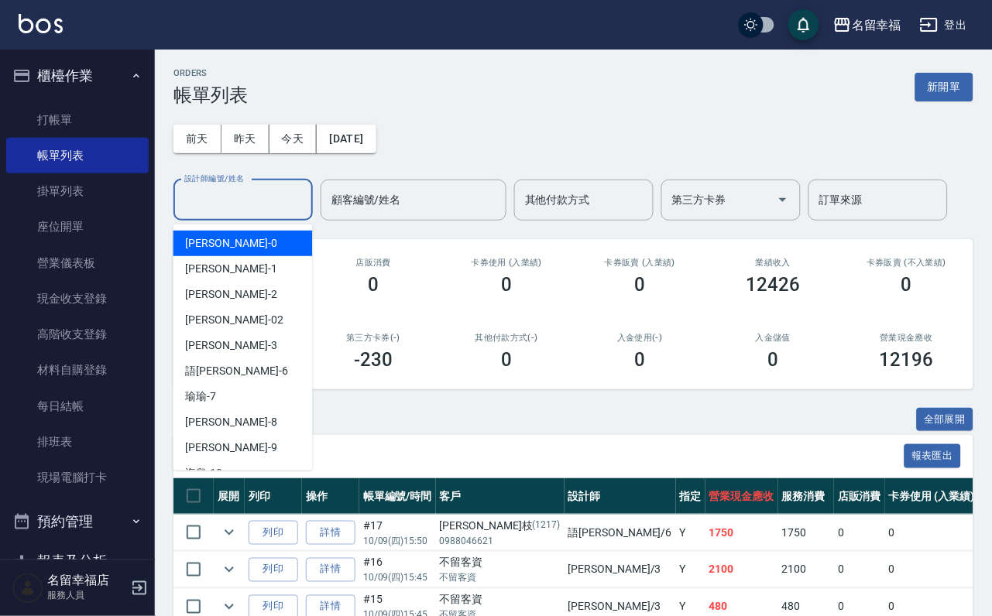
click at [286, 202] on input "設計師編號/姓名" at bounding box center [242, 200] width 125 height 27
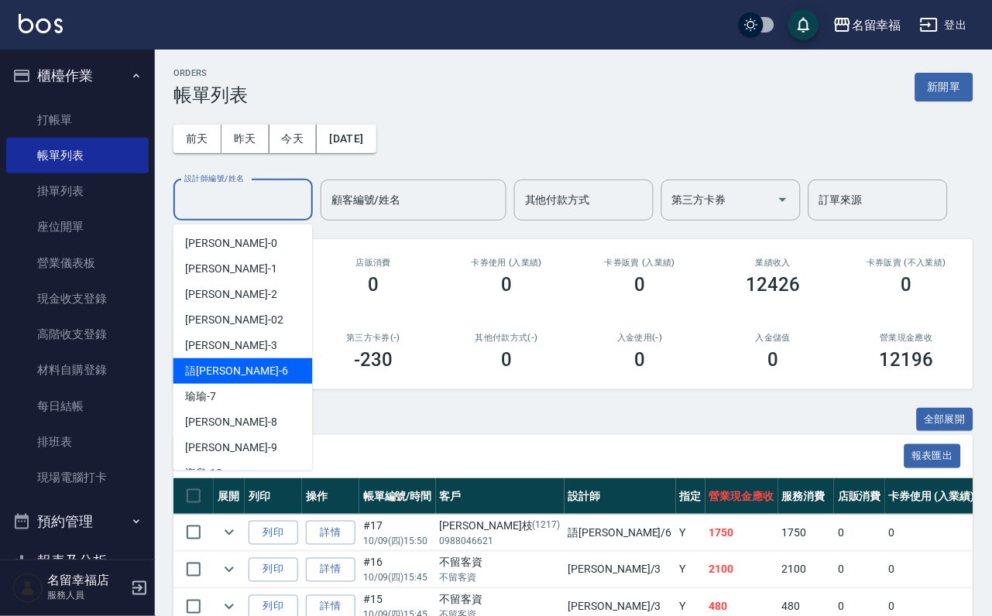
click at [259, 367] on div "語[PERSON_NAME] -6" at bounding box center [242, 372] width 139 height 26
type input "語[PERSON_NAME]-6"
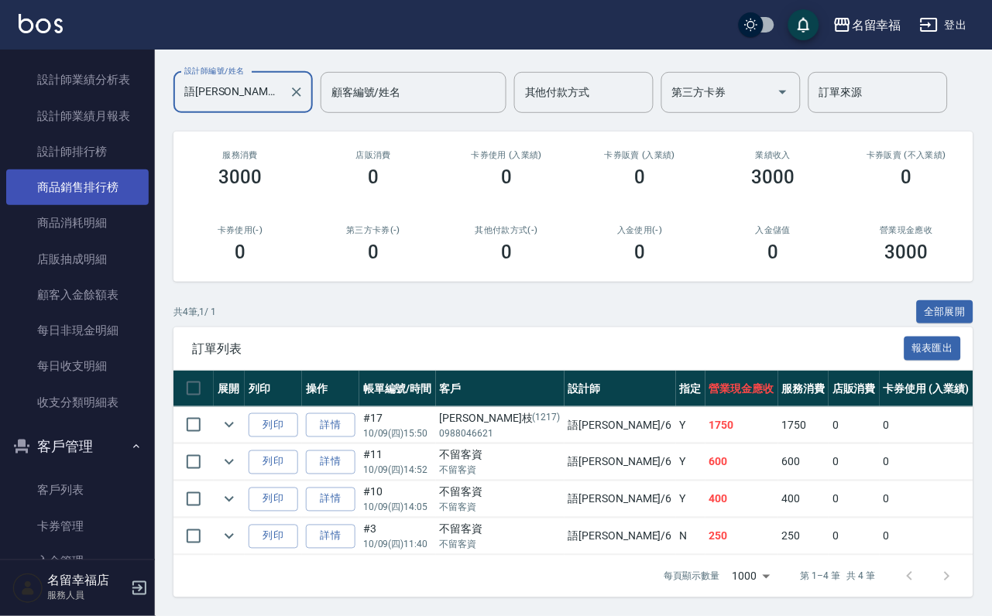
scroll to position [813, 0]
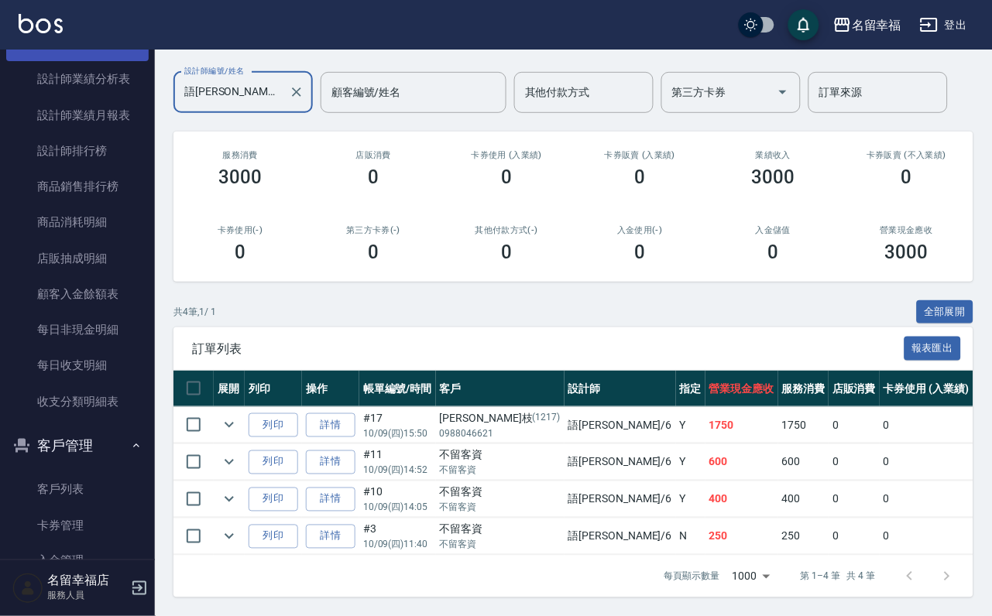
click at [133, 61] on link "設計師日報表" at bounding box center [77, 44] width 142 height 36
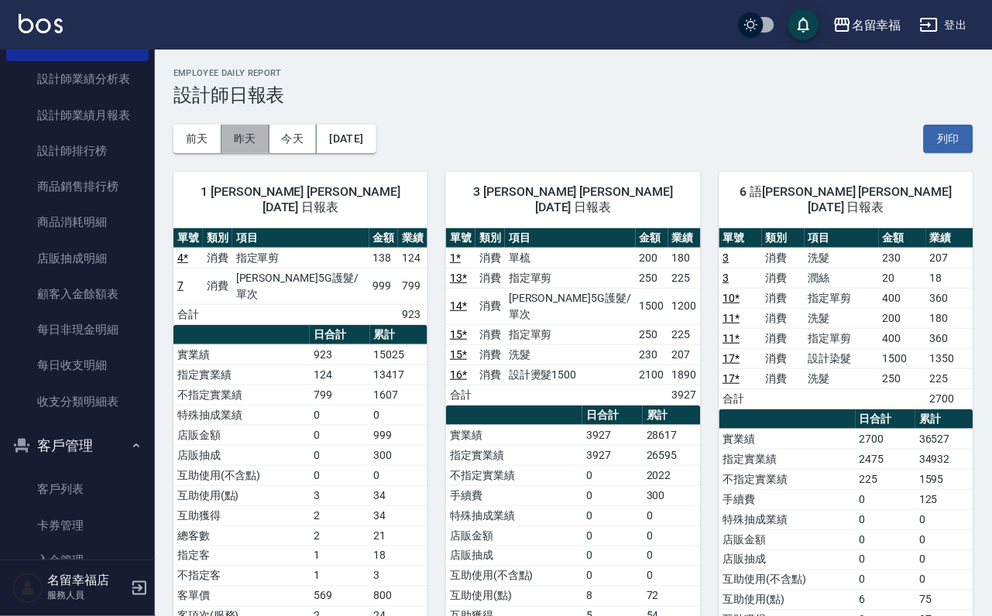
click at [249, 146] on button "昨天" at bounding box center [245, 139] width 48 height 29
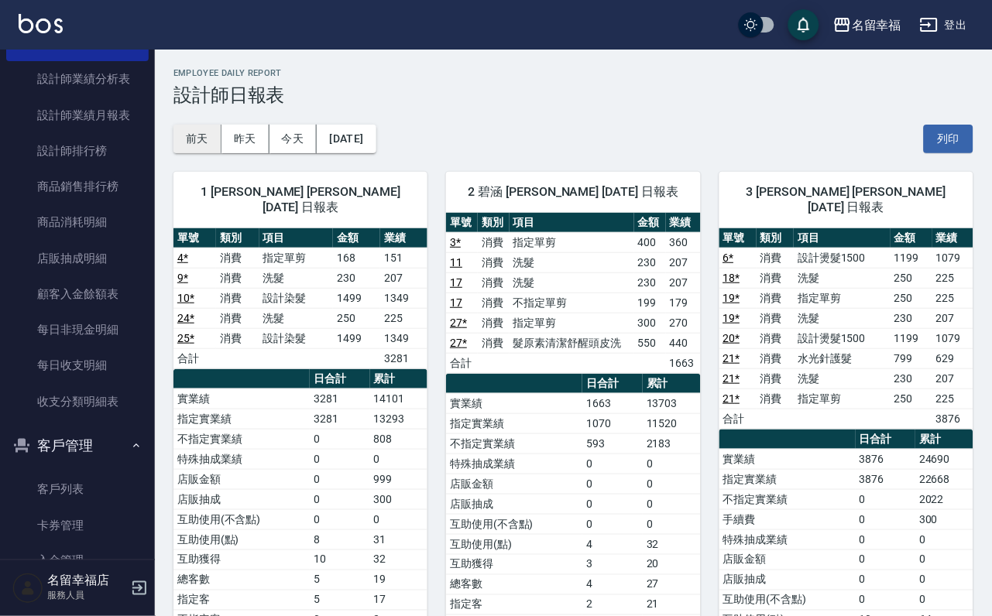
click at [208, 135] on button "前天" at bounding box center [197, 139] width 48 height 29
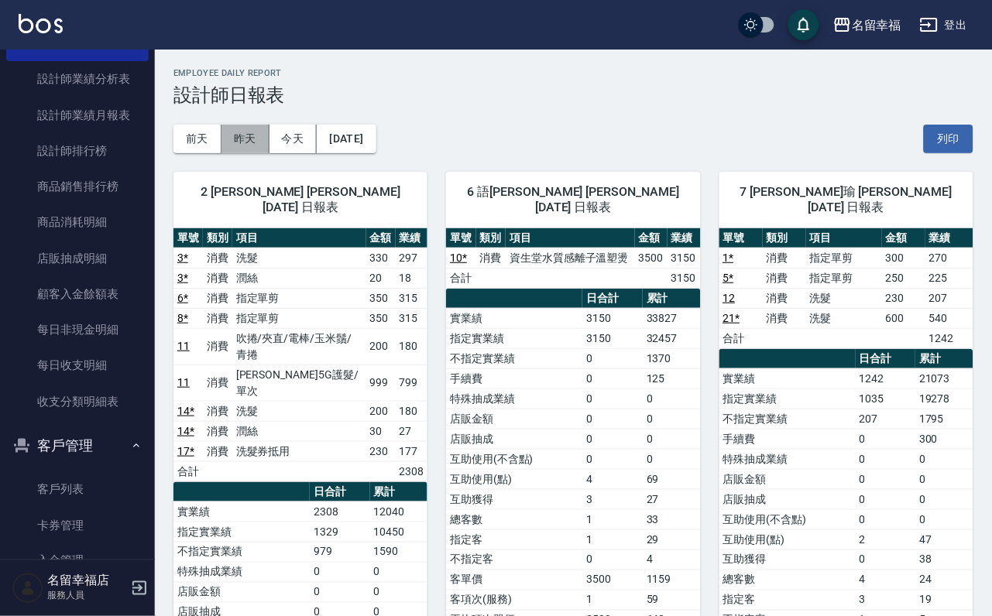
click at [259, 139] on button "昨天" at bounding box center [245, 139] width 48 height 29
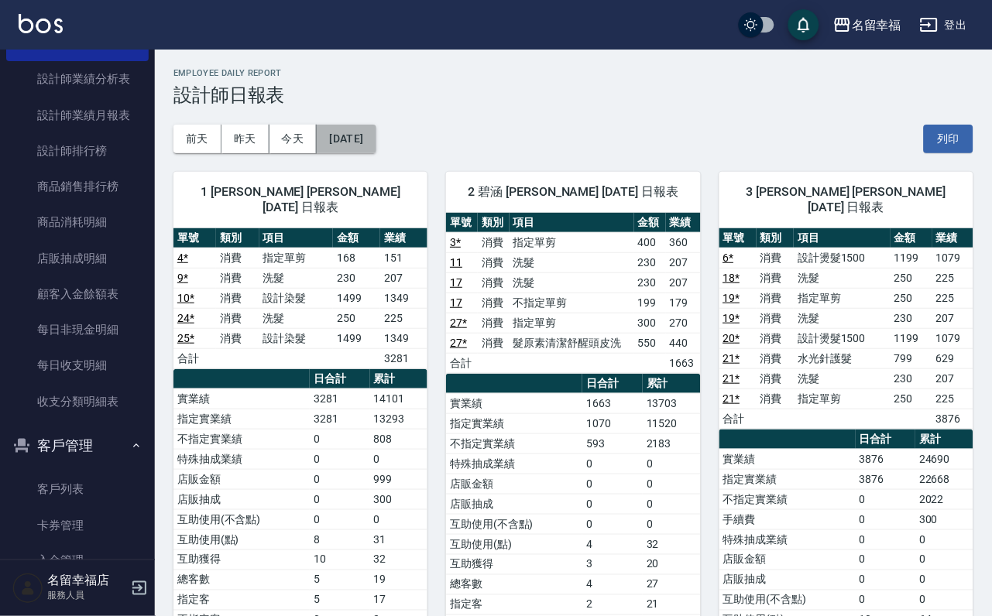
click at [376, 146] on button "[DATE]" at bounding box center [346, 139] width 59 height 29
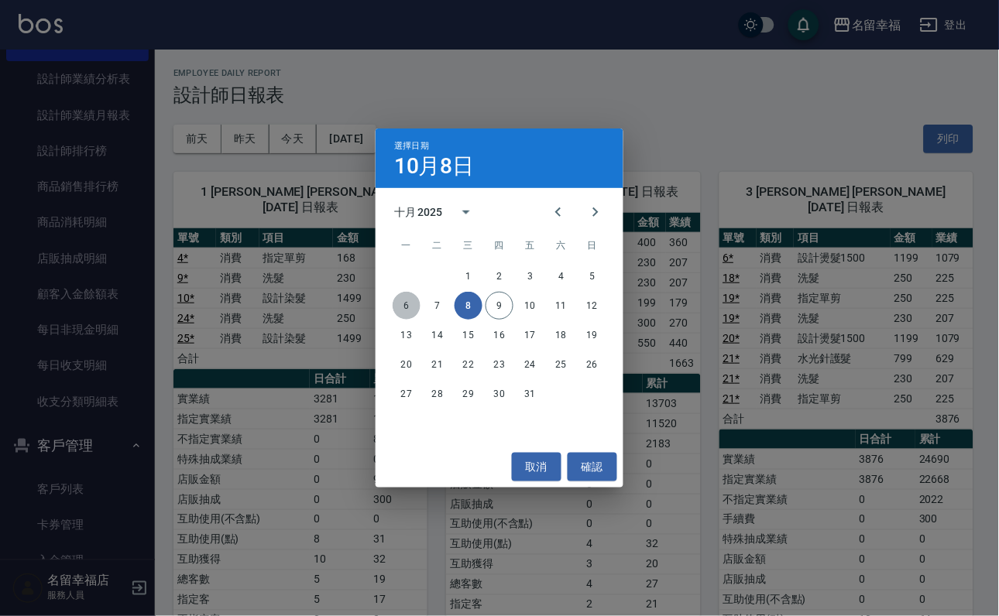
drag, startPoint x: 409, startPoint y: 310, endPoint x: 435, endPoint y: 300, distance: 28.2
click at [410, 309] on button "6" at bounding box center [407, 306] width 28 height 28
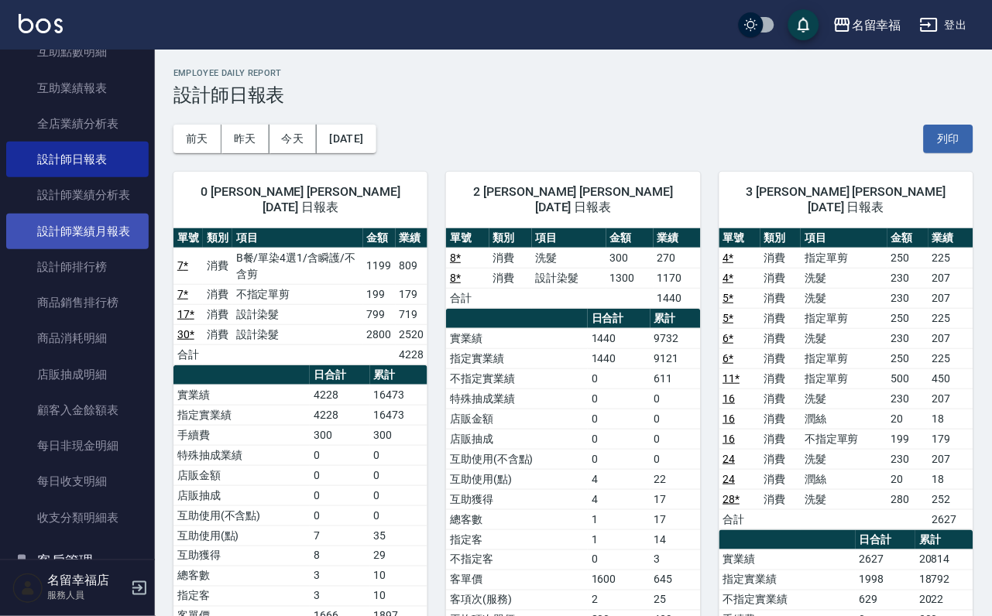
scroll to position [581, 0]
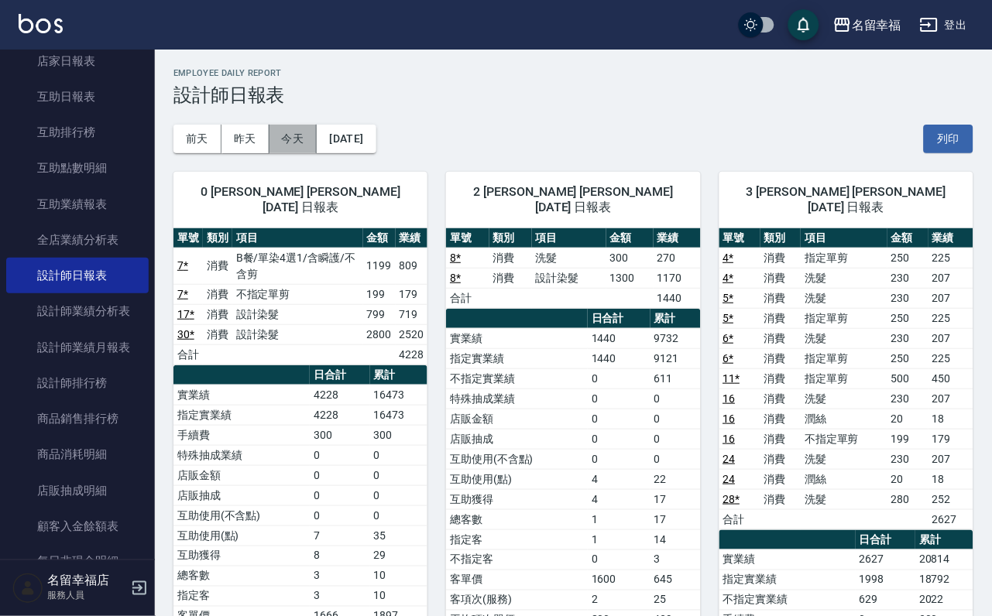
click at [306, 144] on button "今天" at bounding box center [293, 139] width 48 height 29
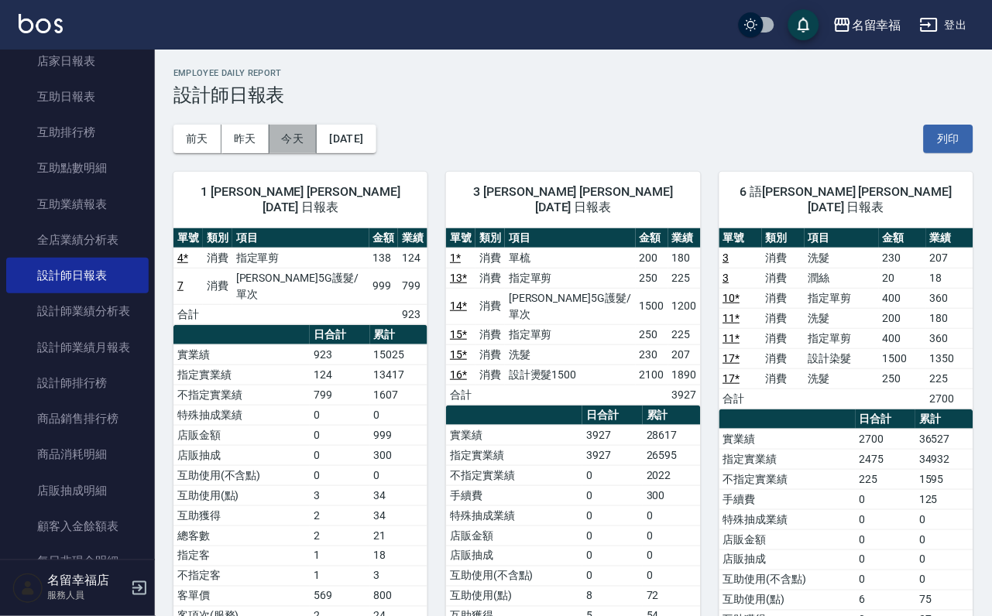
click at [307, 137] on button "今天" at bounding box center [293, 139] width 48 height 29
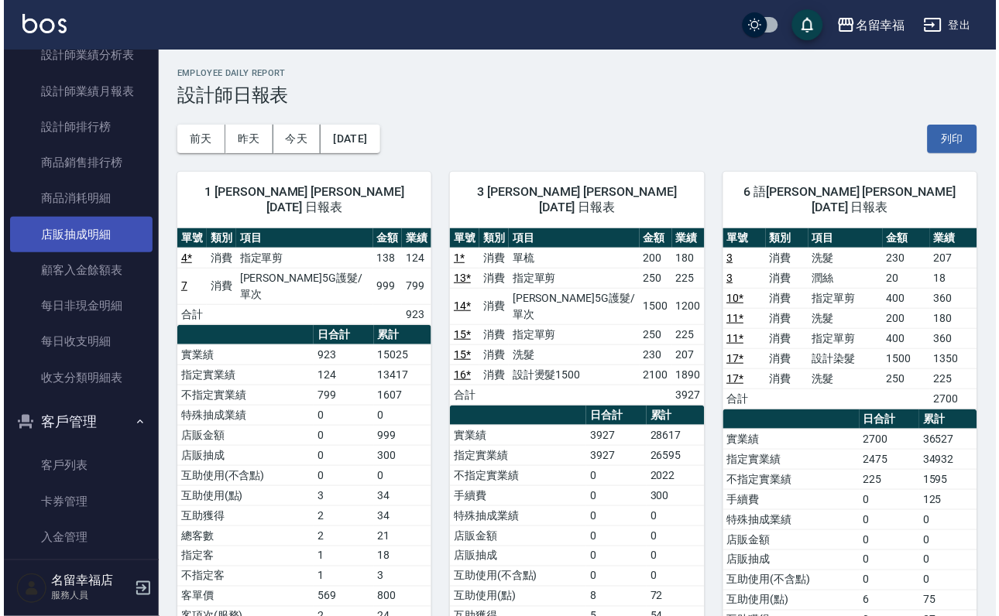
scroll to position [825, 0]
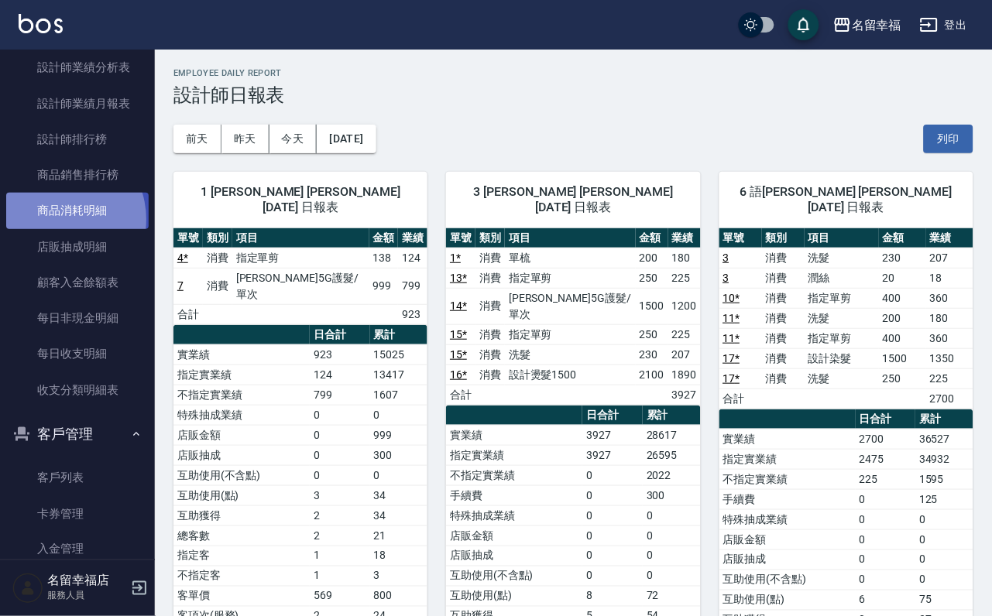
click at [57, 228] on link "商品消耗明細" at bounding box center [77, 211] width 142 height 36
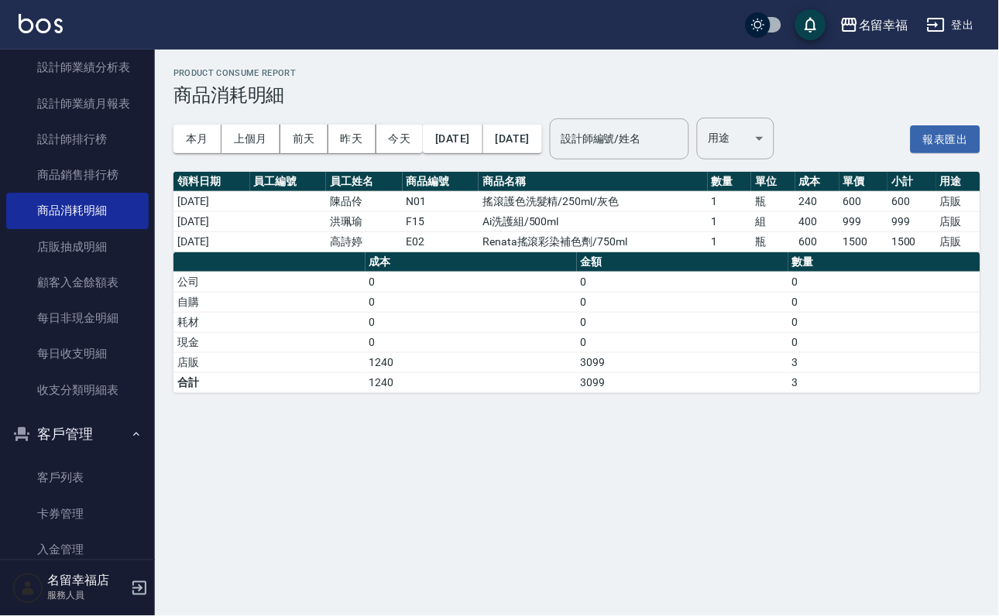
drag, startPoint x: 266, startPoint y: 141, endPoint x: 263, endPoint y: 165, distance: 24.1
click at [265, 141] on button "上個月" at bounding box center [250, 139] width 59 height 29
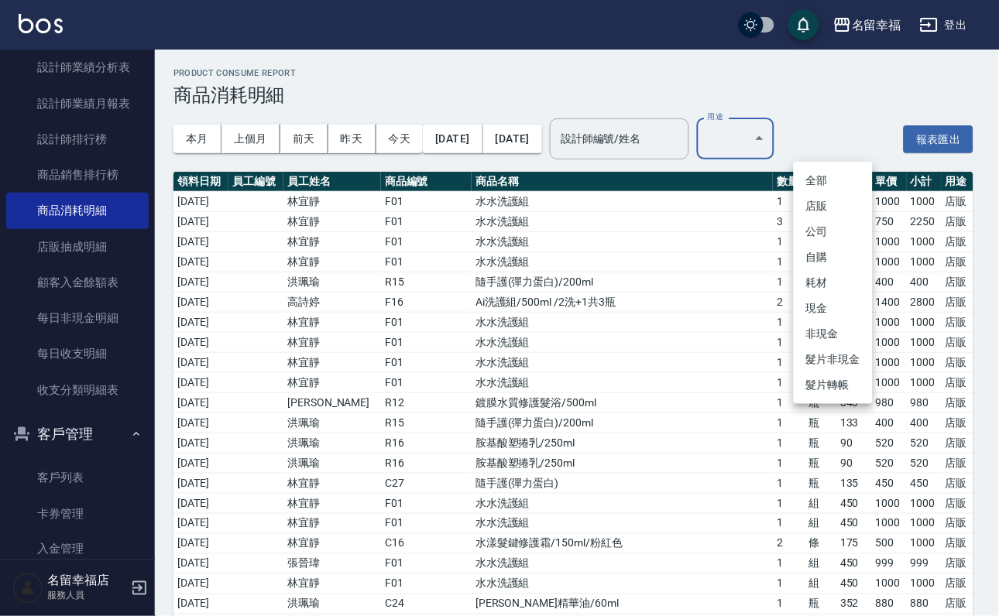
click at [822, 262] on li "自購" at bounding box center [833, 258] width 79 height 26
type input "自購"
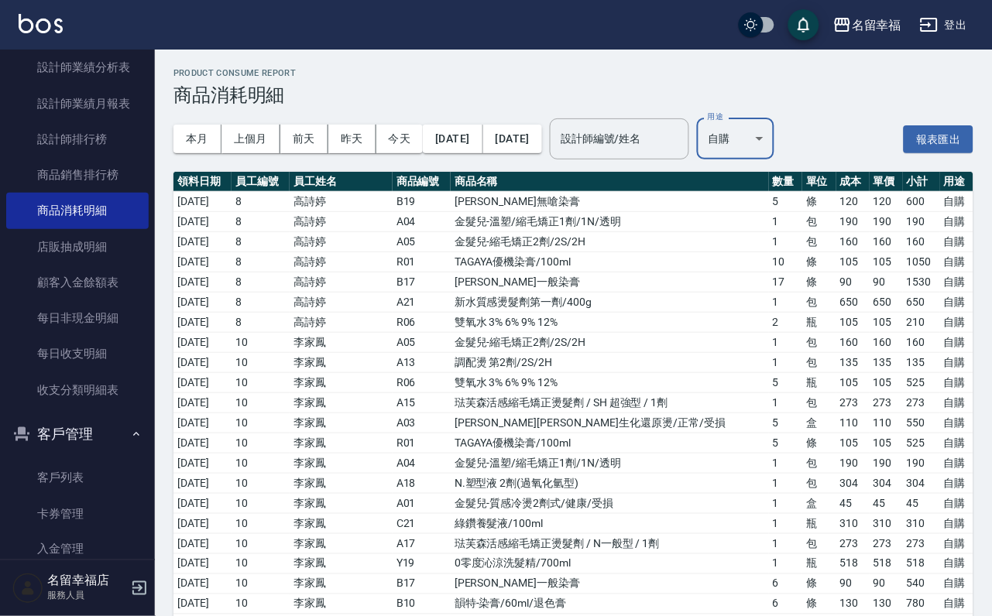
click at [682, 132] on input "設計師編號/姓名" at bounding box center [619, 138] width 125 height 27
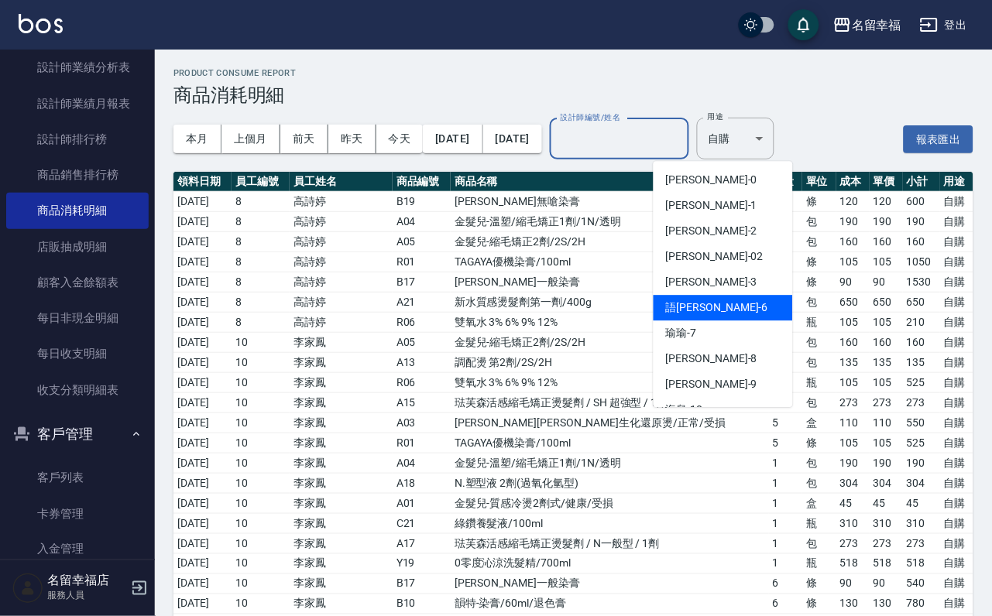
click at [665, 299] on div "語[PERSON_NAME] -6" at bounding box center [723, 308] width 139 height 26
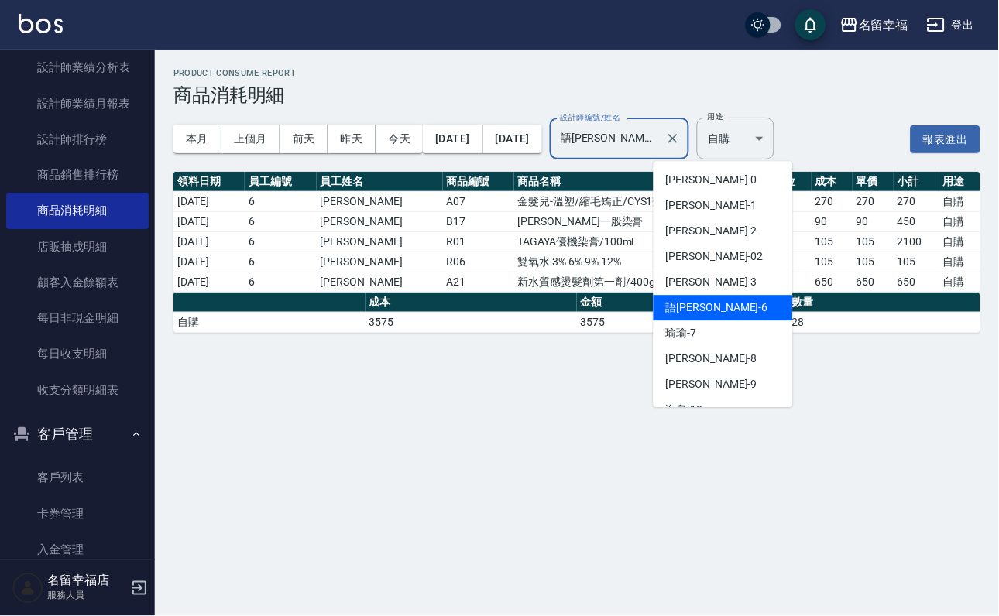
click at [659, 140] on input "語[PERSON_NAME]-6" at bounding box center [608, 138] width 102 height 27
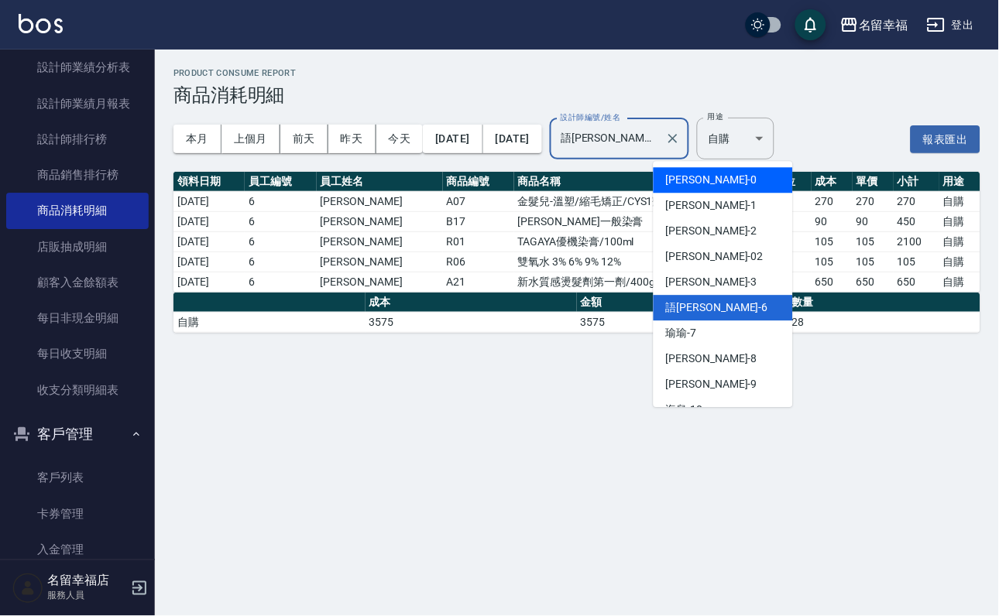
click at [717, 182] on div "小靜 -0" at bounding box center [723, 180] width 139 height 26
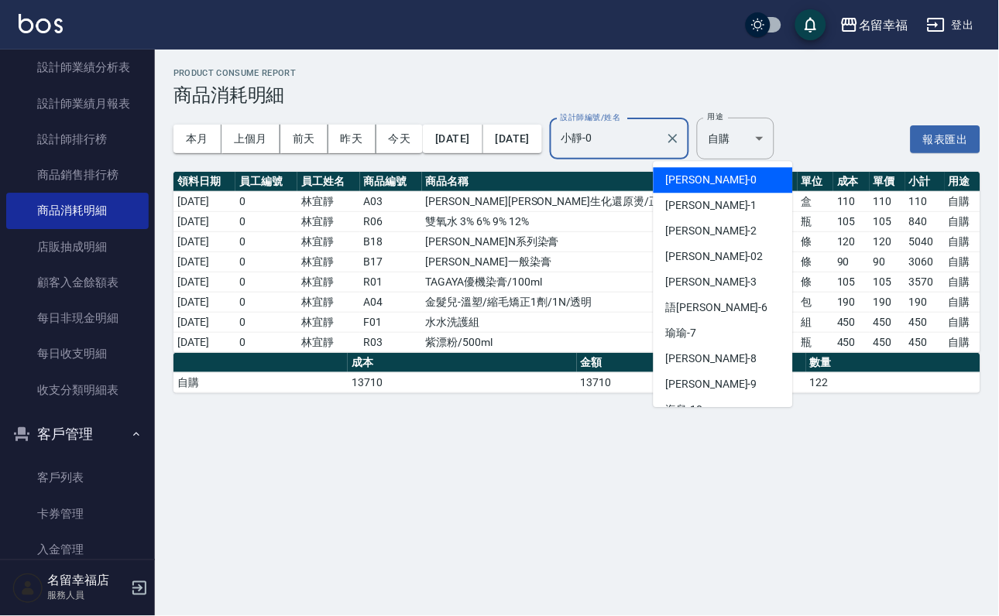
click at [659, 137] on input "小靜-0" at bounding box center [608, 138] width 102 height 27
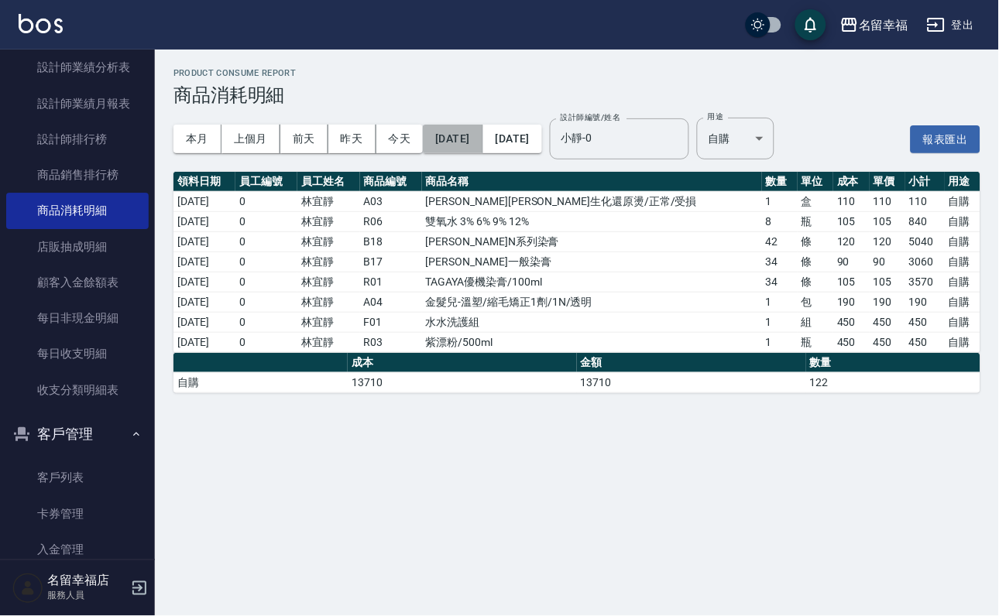
click at [482, 141] on button "[DATE]" at bounding box center [453, 139] width 60 height 29
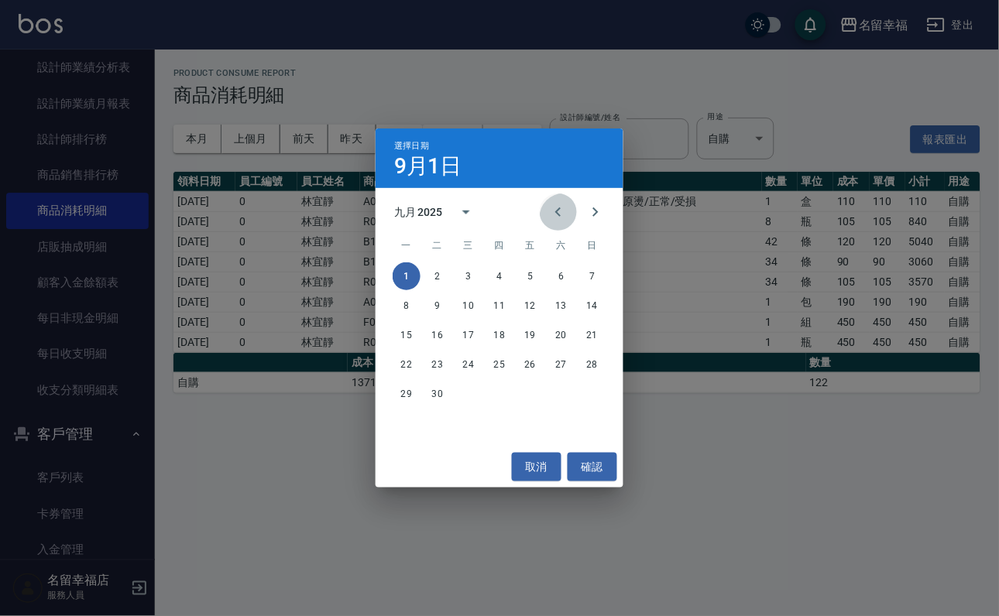
click at [549, 210] on icon "Previous month" at bounding box center [558, 212] width 19 height 19
click at [531, 267] on button "1" at bounding box center [530, 276] width 28 height 28
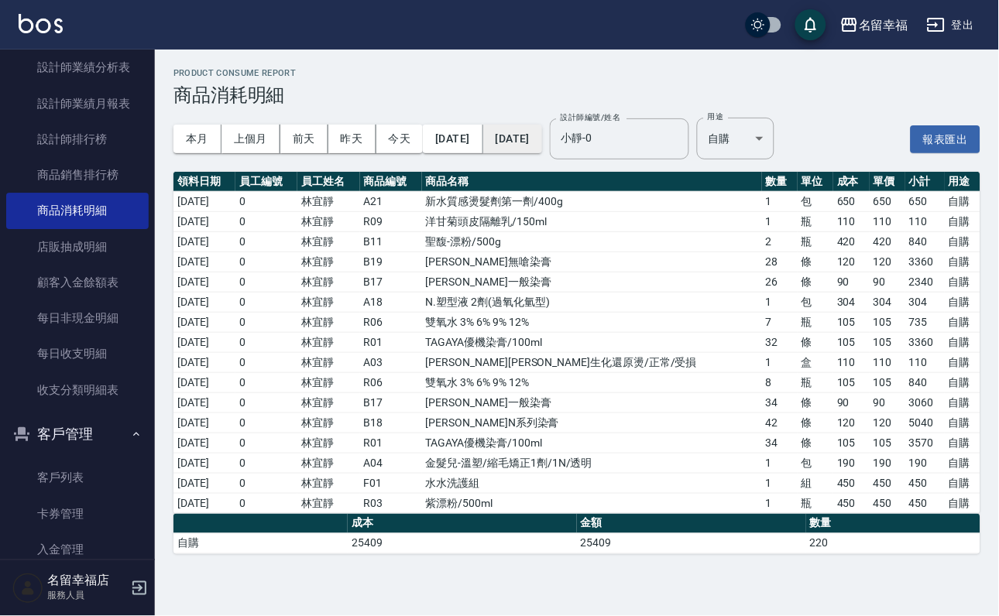
click at [542, 140] on button "[DATE]" at bounding box center [512, 139] width 59 height 29
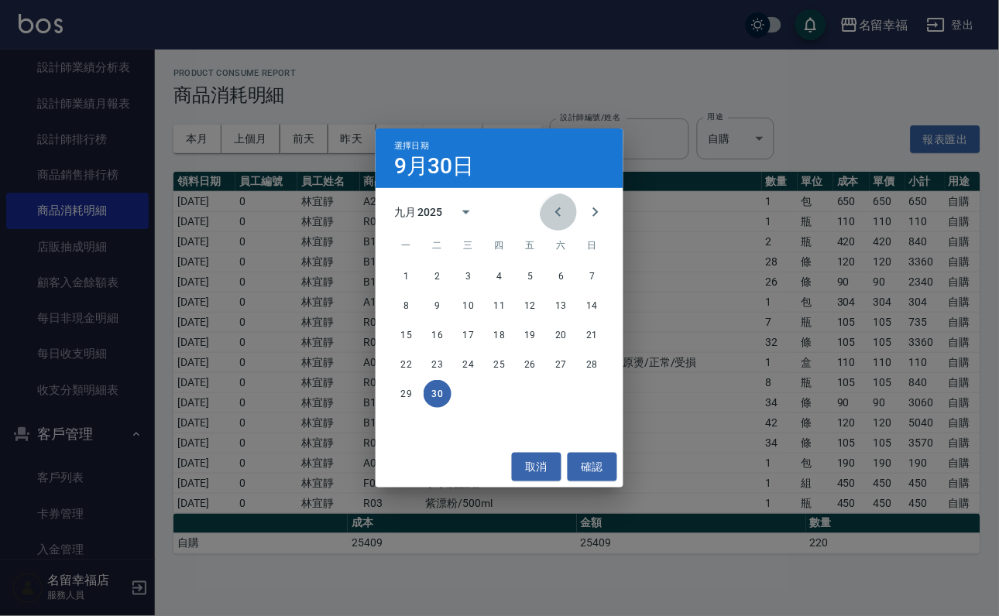
click at [549, 207] on icon "Previous month" at bounding box center [558, 212] width 19 height 19
click at [595, 388] on button "31" at bounding box center [592, 394] width 28 height 28
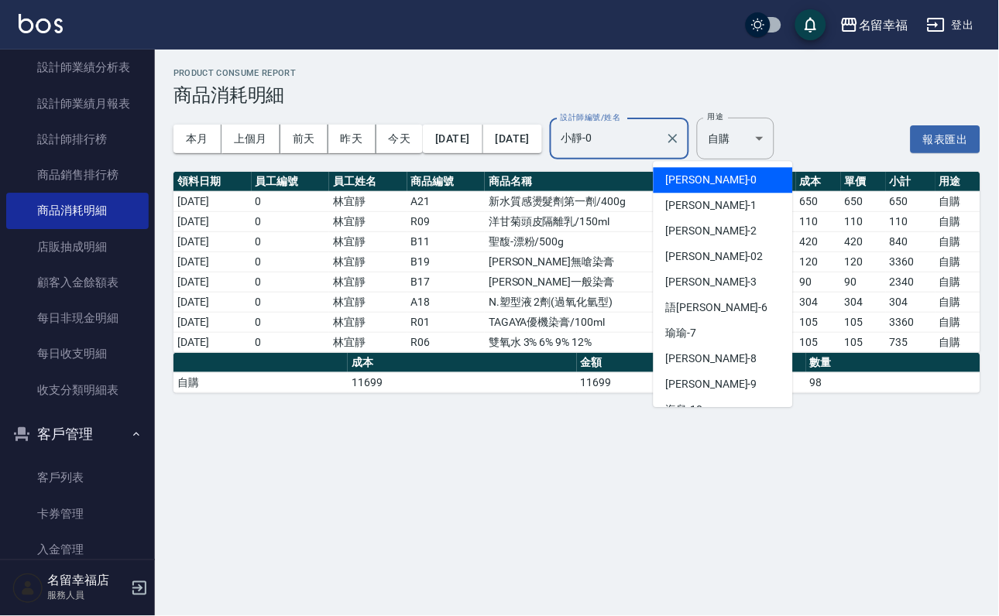
click at [659, 137] on input "小靜-0" at bounding box center [608, 138] width 102 height 27
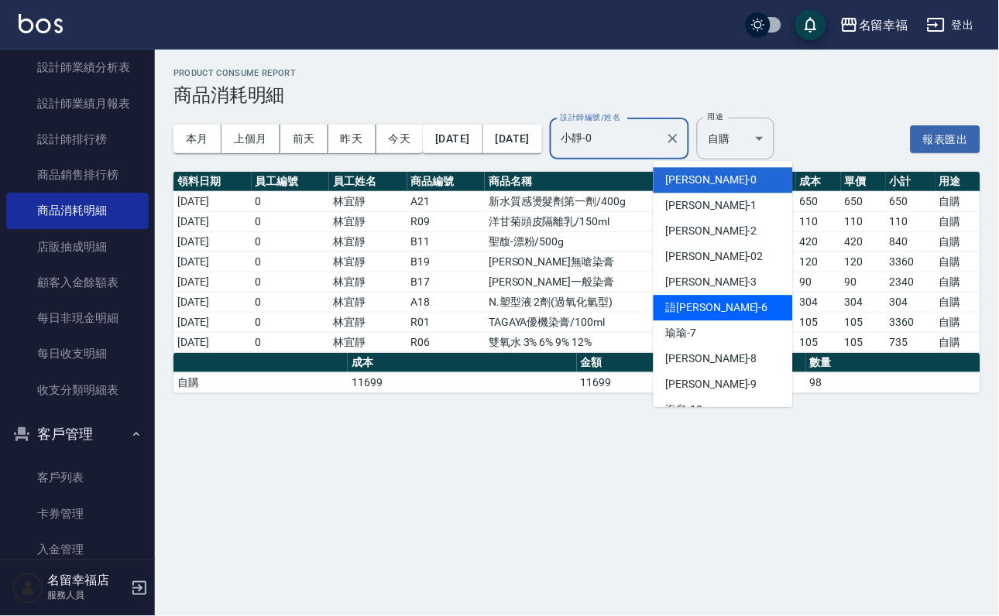
click at [727, 310] on div "語[PERSON_NAME] -6" at bounding box center [723, 308] width 139 height 26
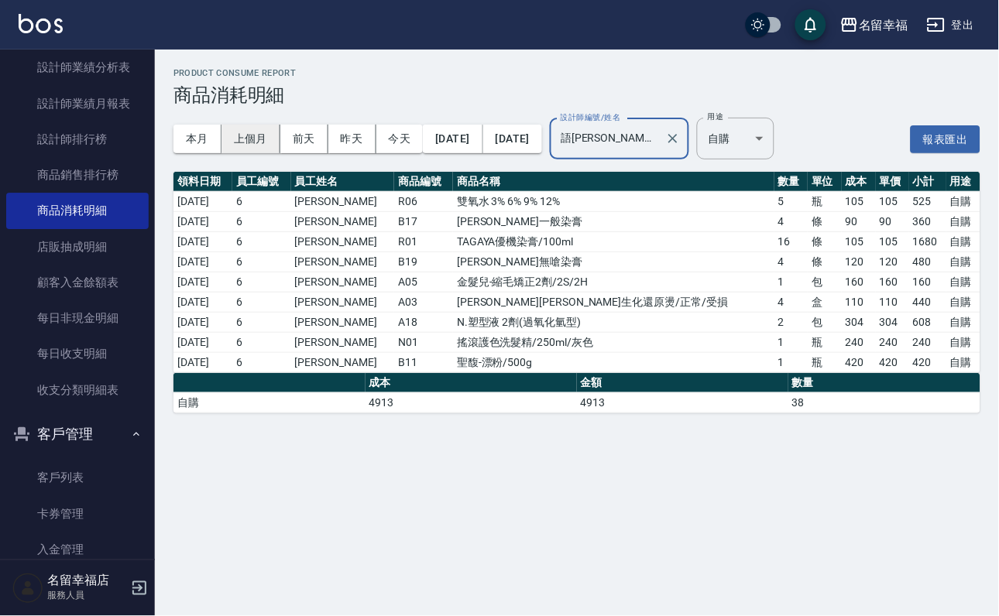
click at [260, 140] on button "上個月" at bounding box center [250, 139] width 59 height 29
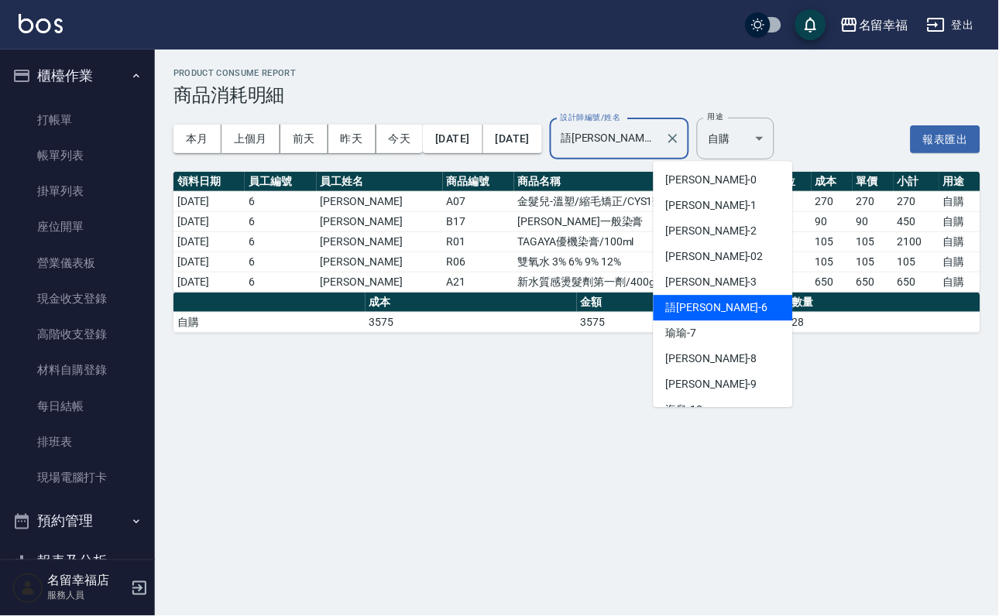
click at [659, 140] on input "語[PERSON_NAME]-6" at bounding box center [608, 138] width 102 height 27
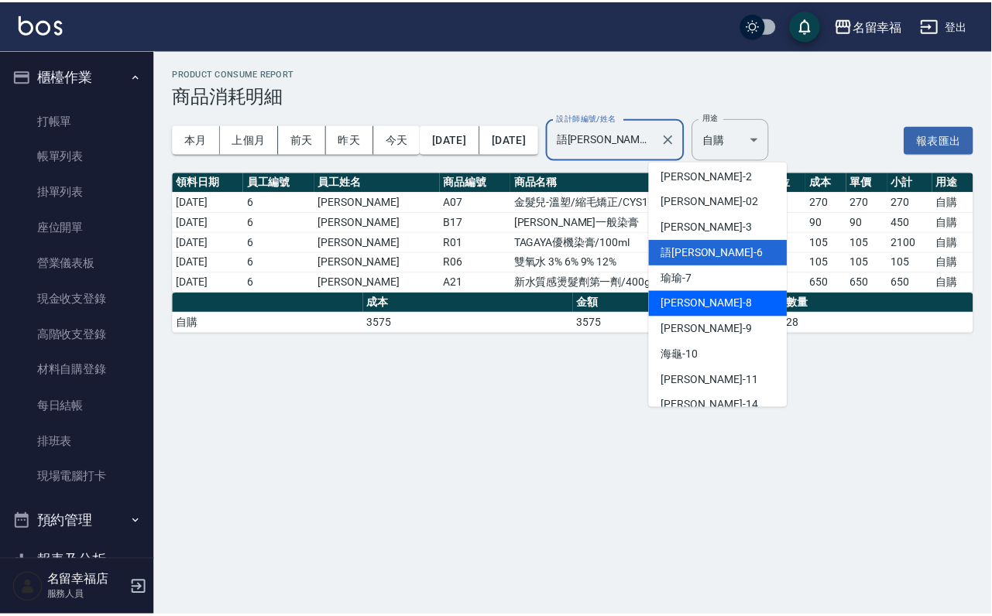
scroll to position [232, 0]
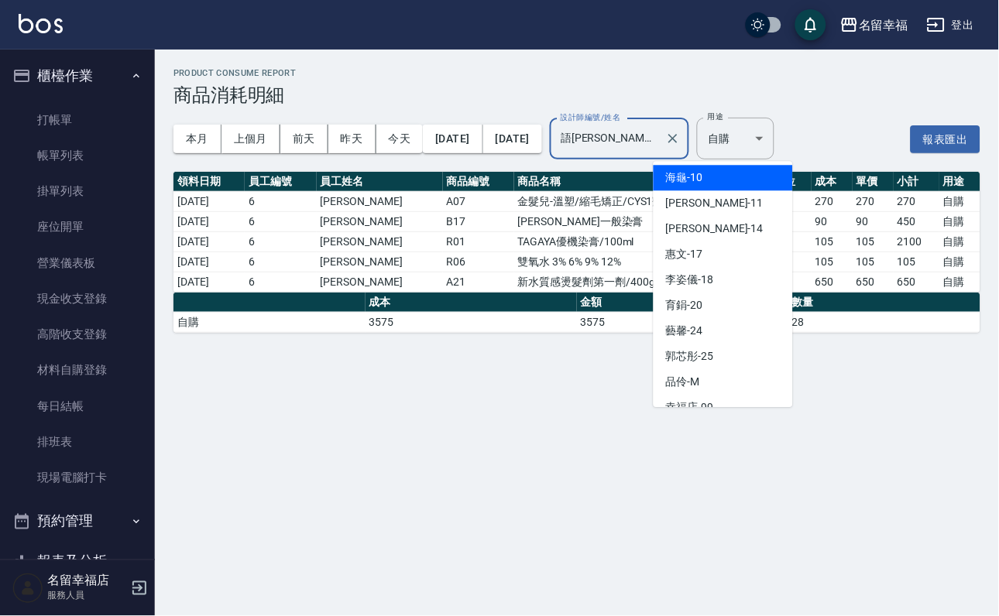
click at [695, 169] on div "海龜 -10" at bounding box center [723, 178] width 139 height 26
type input "海龜-10"
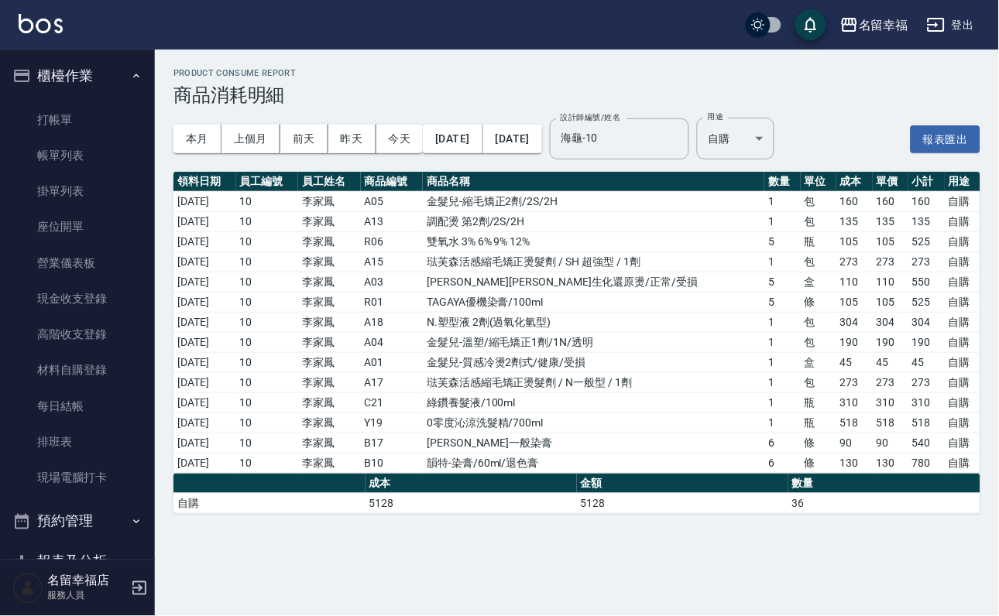
click at [256, 121] on div "本月 上個月 [DATE] [DATE] [DATE] [DATE] [DATE]" at bounding box center [357, 139] width 369 height 66
click at [264, 142] on button "上個月" at bounding box center [250, 139] width 59 height 29
click at [269, 140] on button "上個月" at bounding box center [250, 139] width 59 height 29
click at [184, 140] on button "本月" at bounding box center [197, 139] width 48 height 29
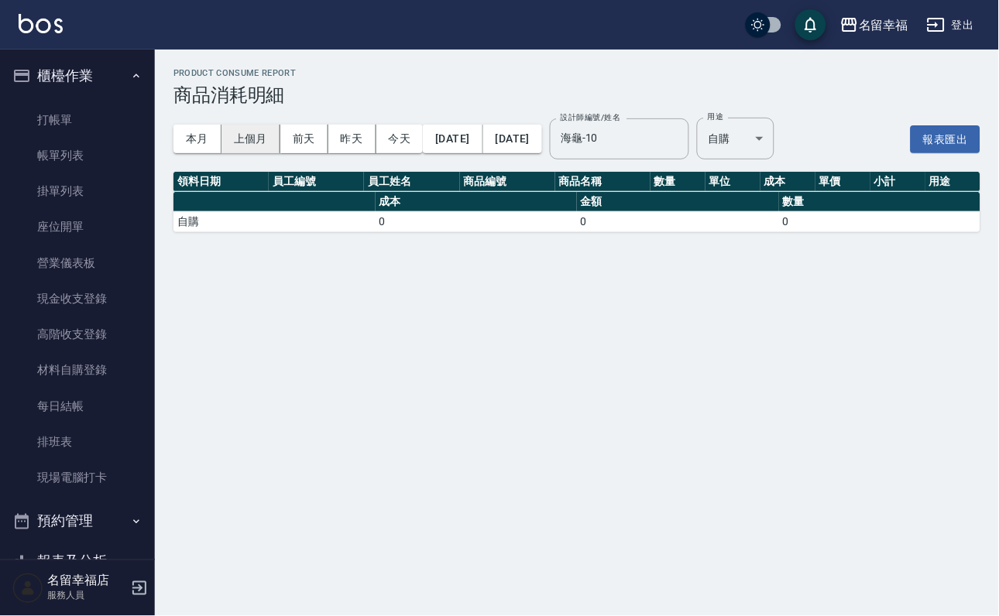
click at [262, 132] on button "上個月" at bounding box center [250, 139] width 59 height 29
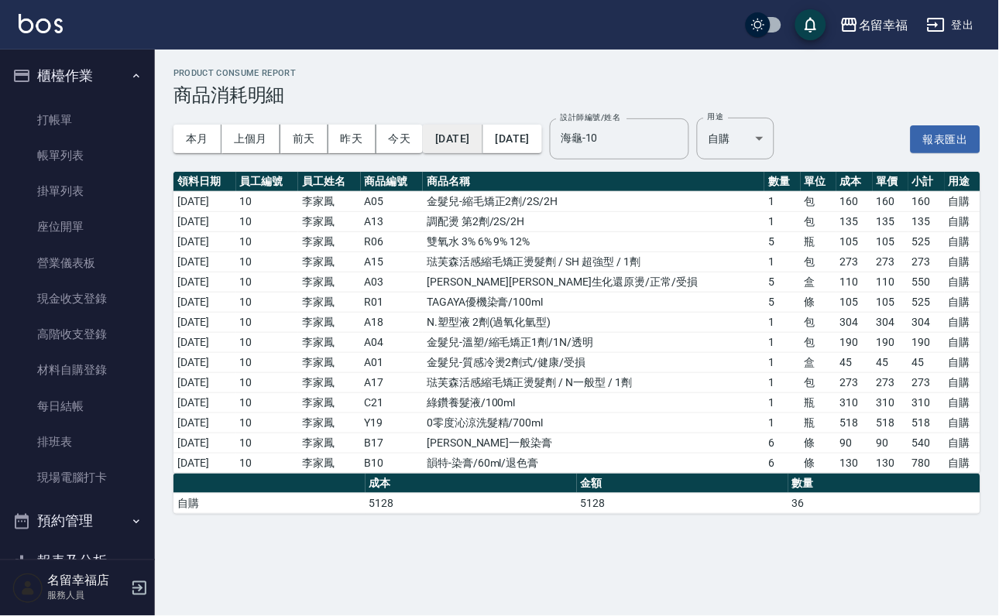
click at [482, 141] on button "[DATE]" at bounding box center [453, 139] width 60 height 29
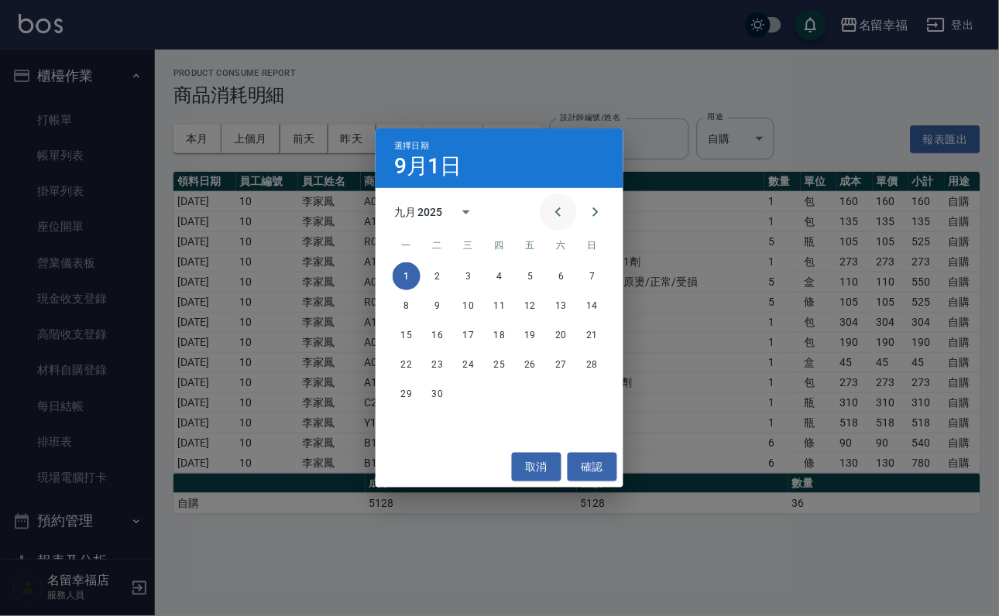
click at [549, 204] on icon "Previous month" at bounding box center [558, 212] width 19 height 19
drag, startPoint x: 527, startPoint y: 268, endPoint x: 544, endPoint y: 266, distance: 17.1
click at [528, 267] on button "1" at bounding box center [530, 276] width 28 height 28
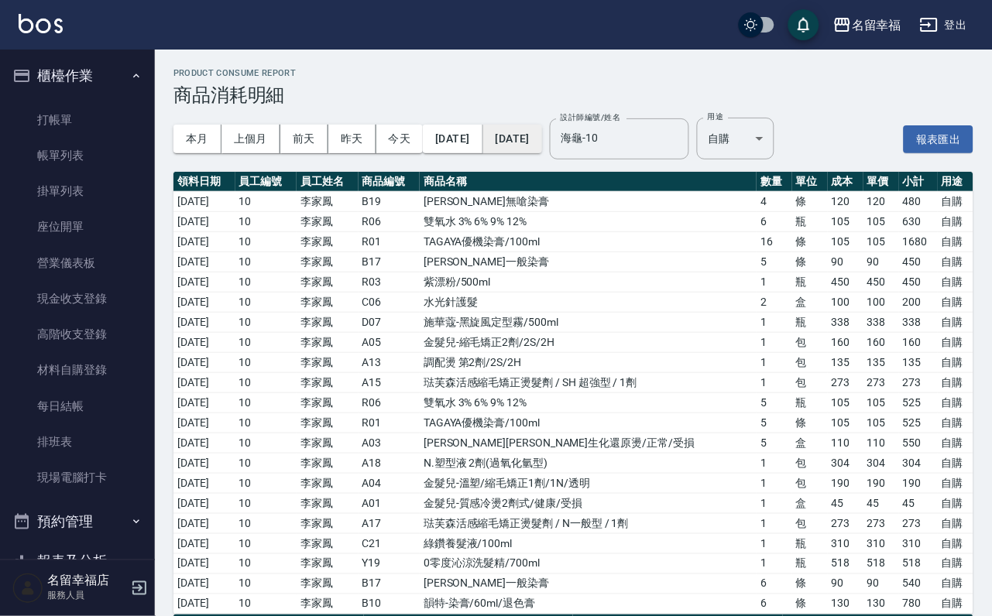
click at [542, 141] on button "[DATE]" at bounding box center [512, 139] width 59 height 29
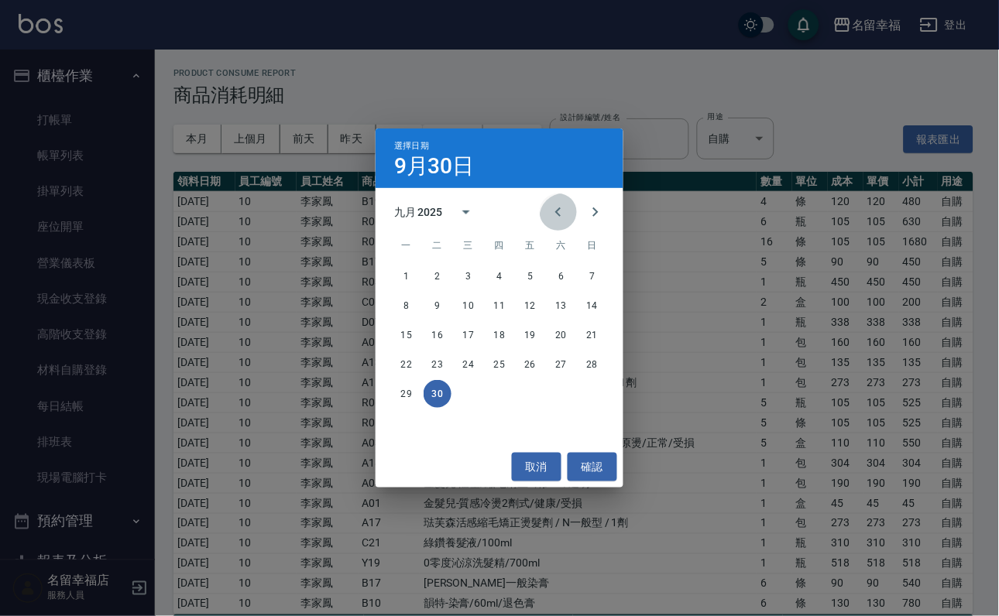
click at [549, 211] on icon "Previous month" at bounding box center [558, 212] width 19 height 19
click at [586, 395] on button "31" at bounding box center [592, 394] width 28 height 28
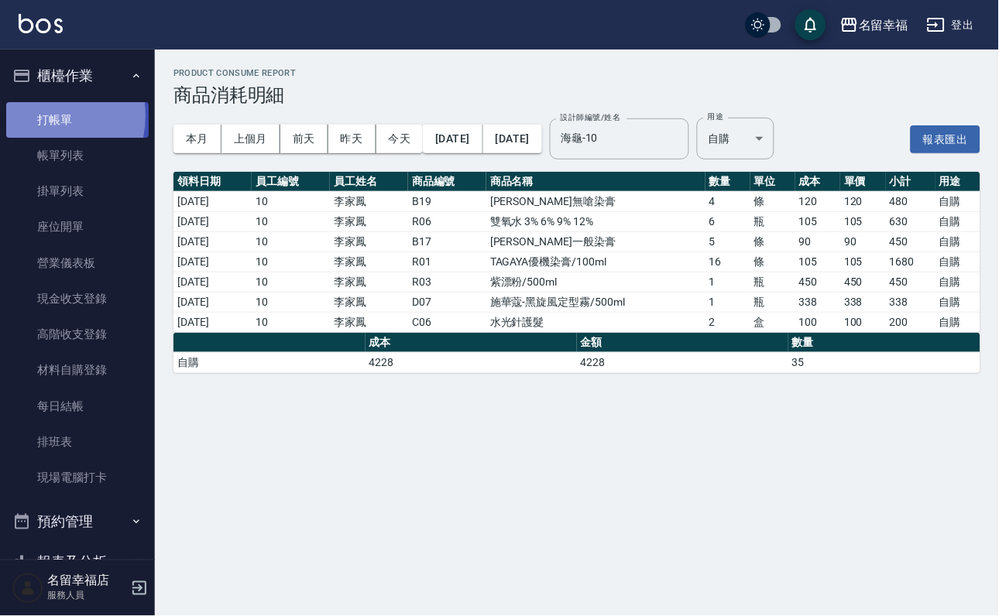
click at [38, 122] on link "打帳單" at bounding box center [77, 120] width 142 height 36
